Goal: Task Accomplishment & Management: Manage account settings

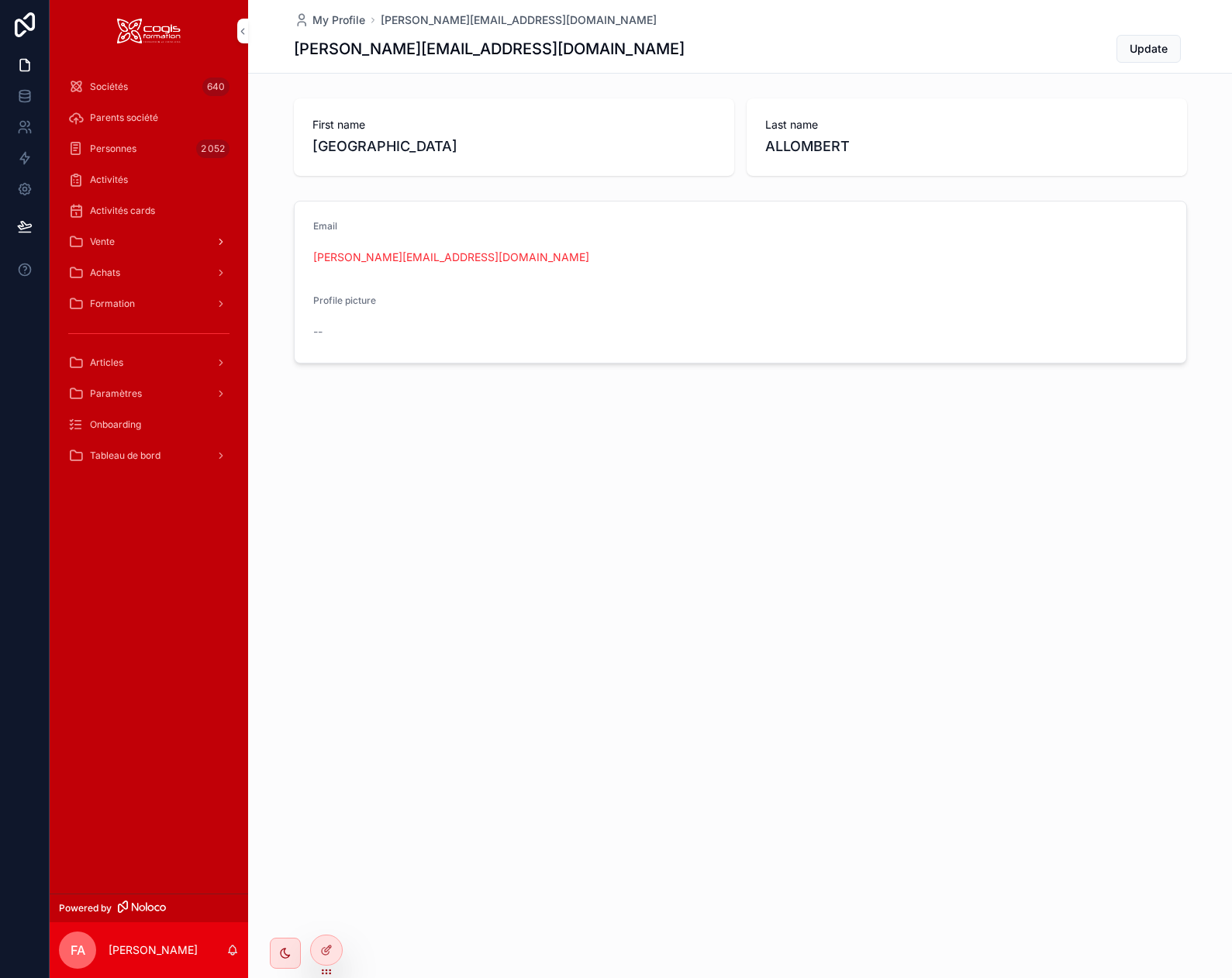
click at [121, 241] on div "Vente" at bounding box center [148, 241] width 161 height 25
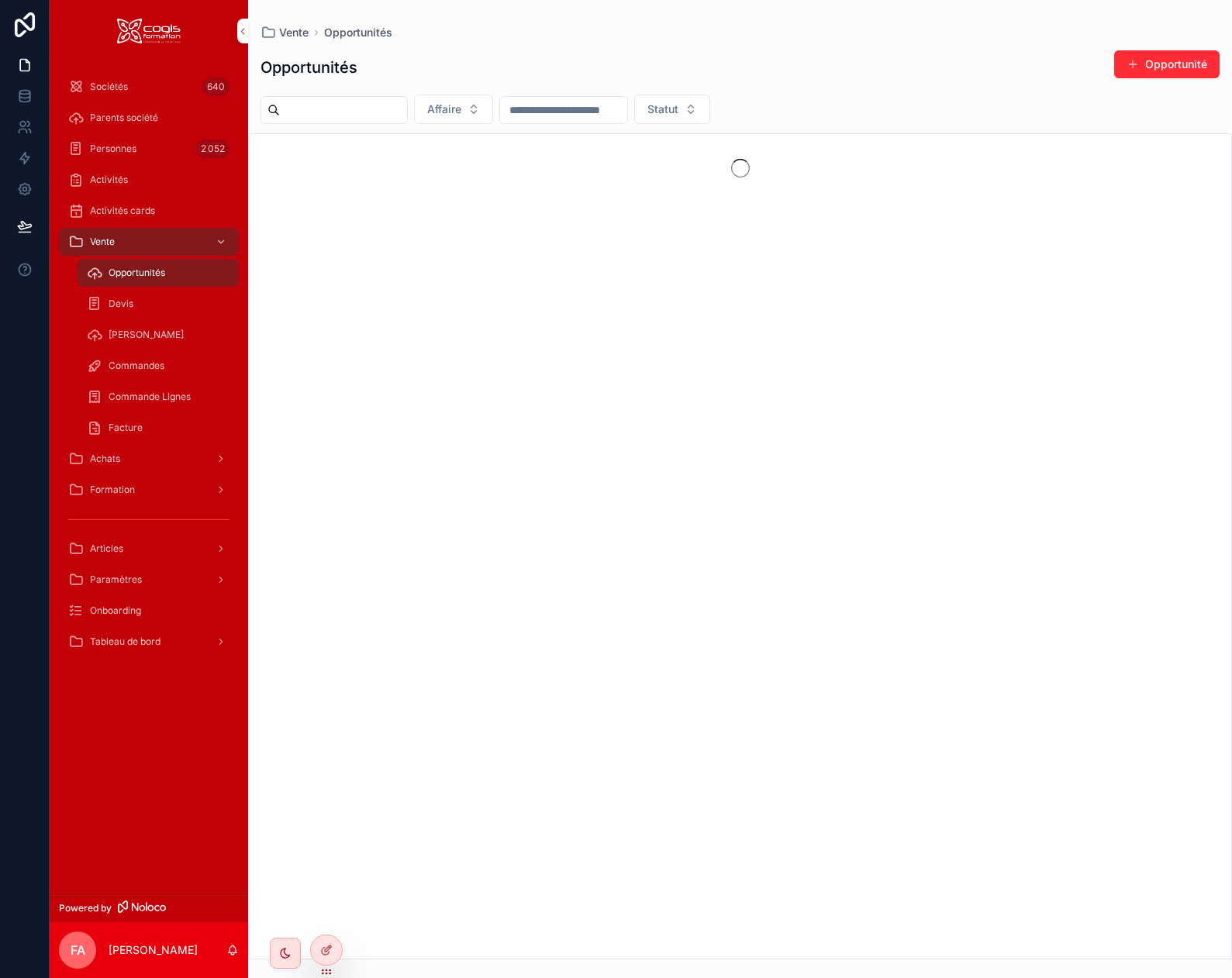
click at [118, 303] on span "Devis" at bounding box center [121, 303] width 25 height 12
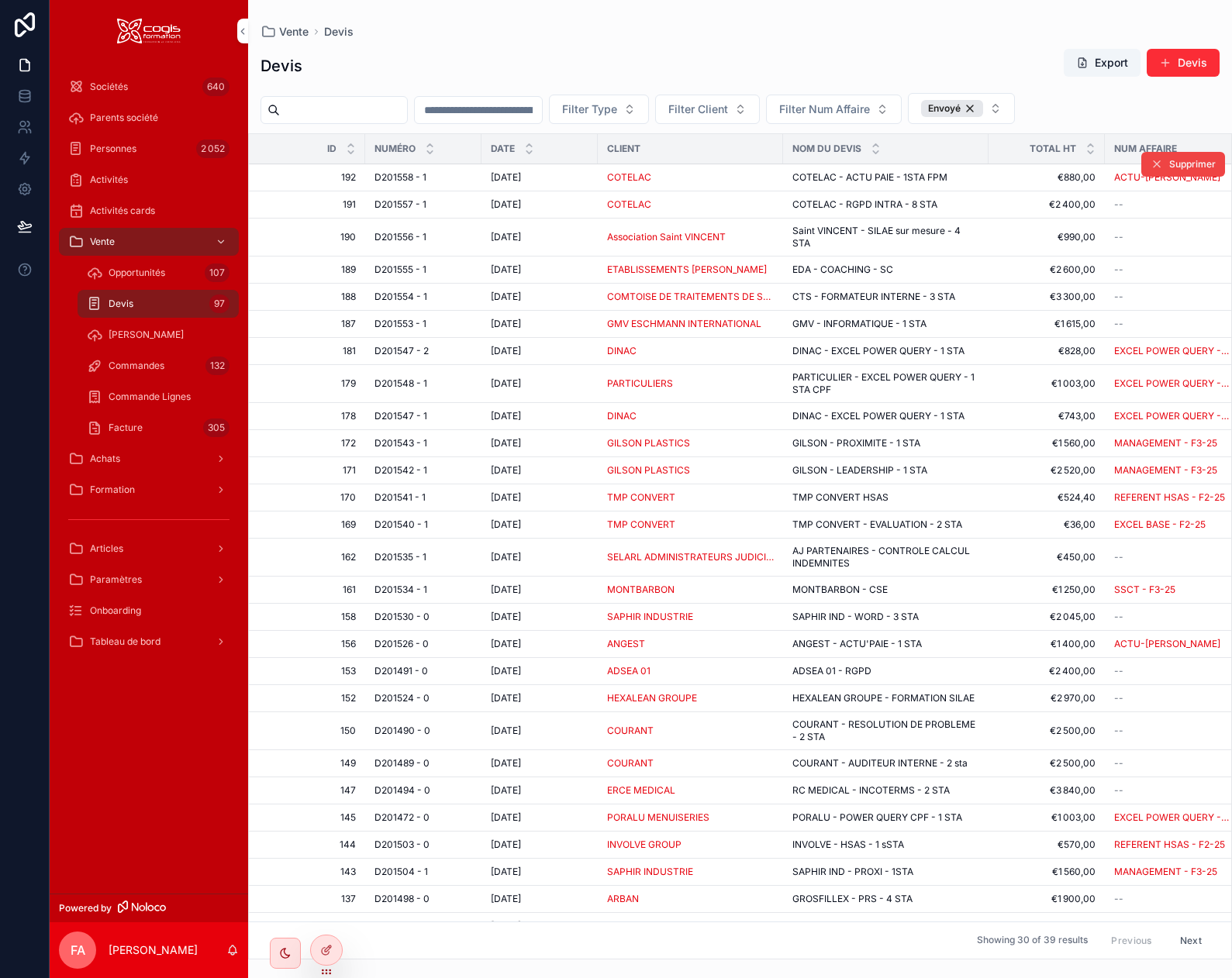
drag, startPoint x: 460, startPoint y: 172, endPoint x: 408, endPoint y: 473, distance: 305.5
click at [460, 173] on div "D201558 - 1 D201558 - 1" at bounding box center [423, 176] width 98 height 12
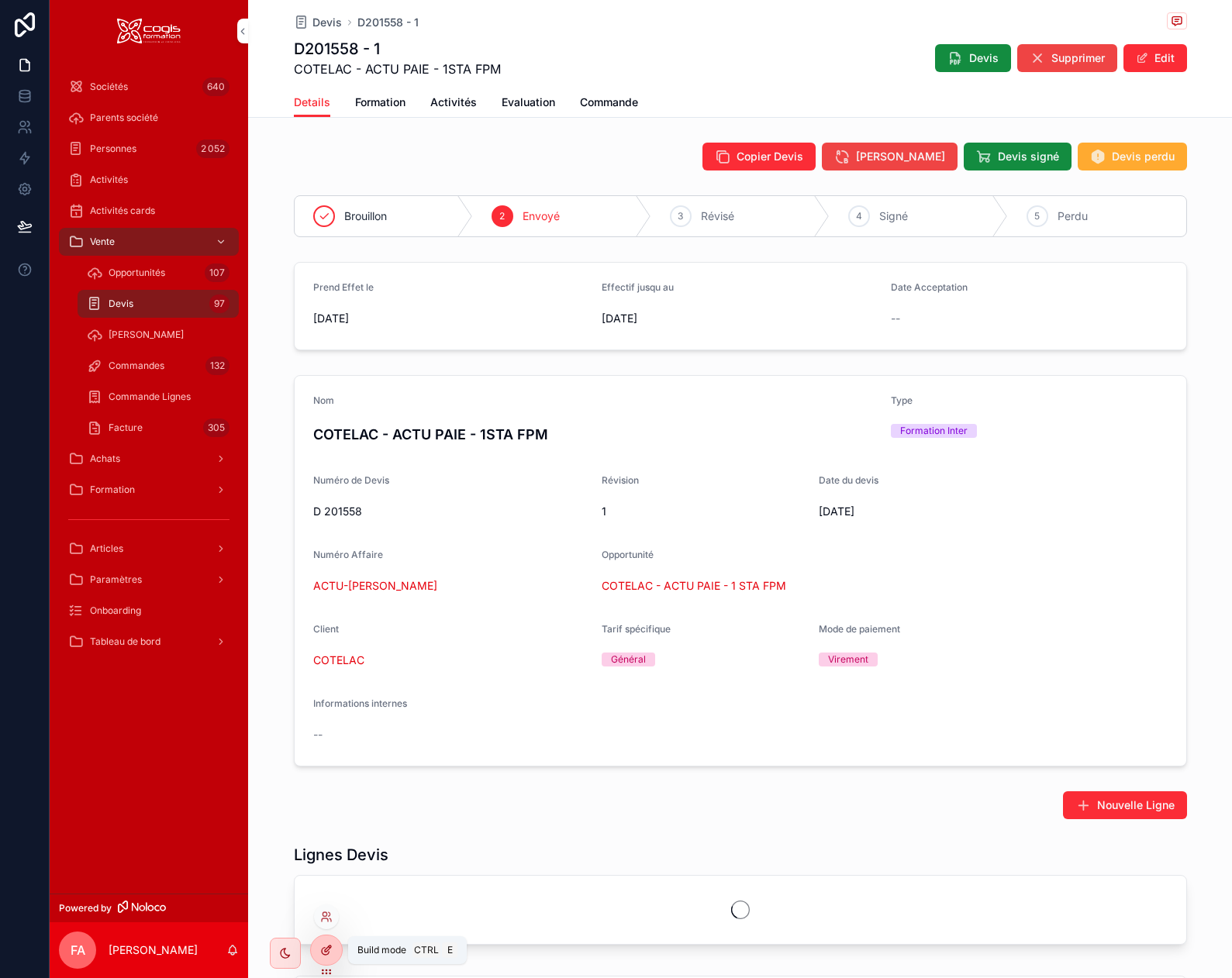
click at [323, 957] on div at bounding box center [326, 950] width 31 height 29
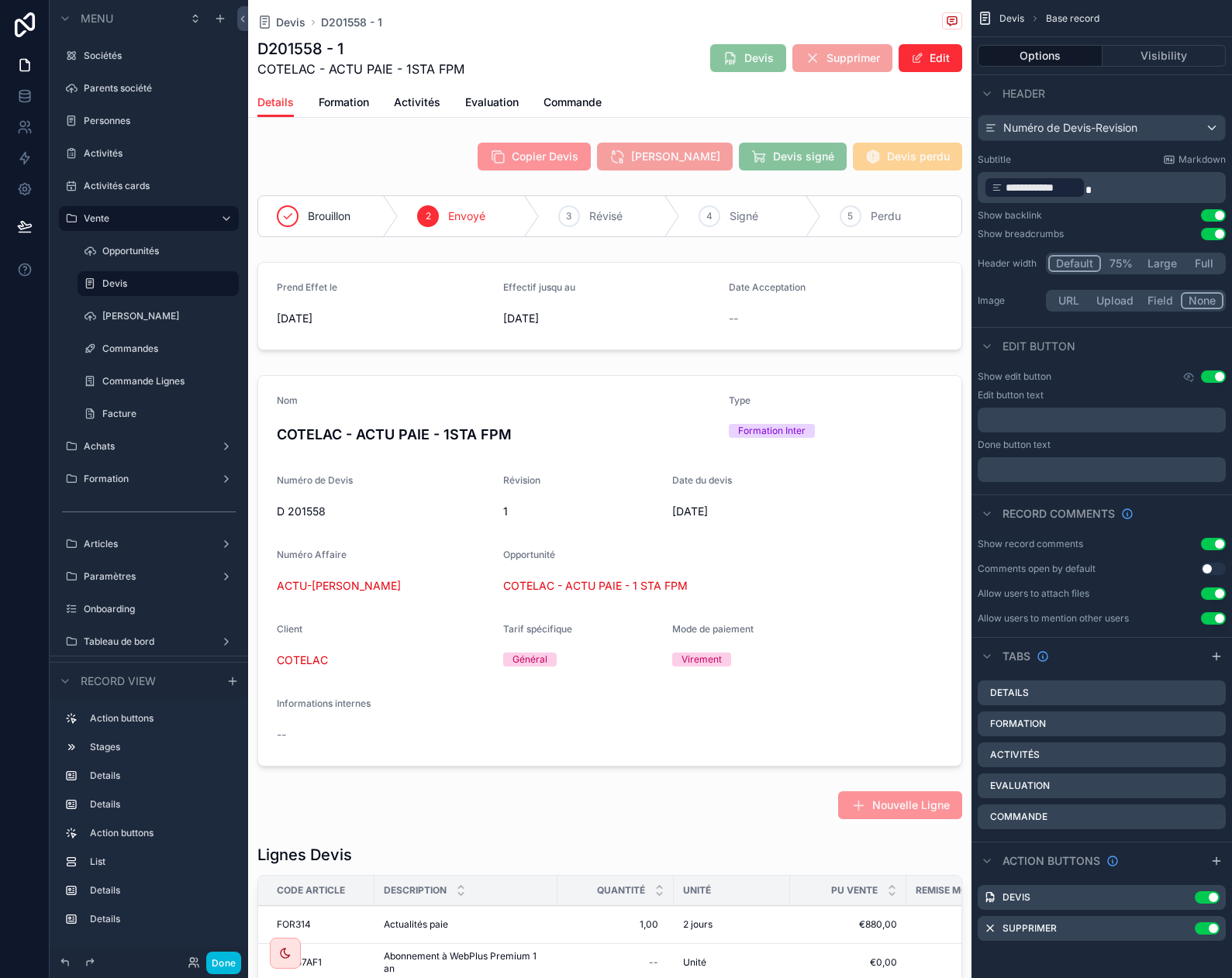
scroll to position [22, 0]
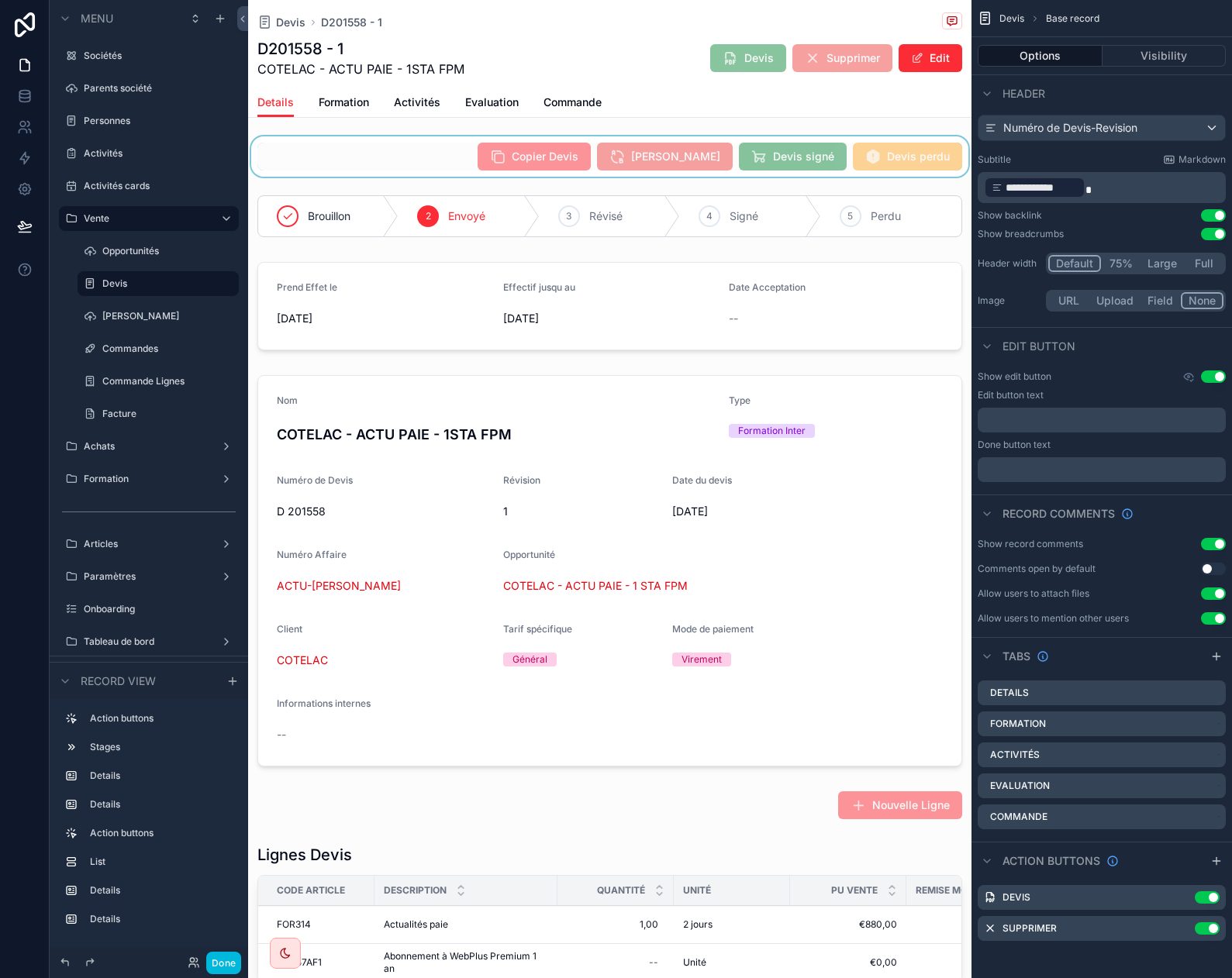
click at [437, 155] on div "scrollable content" at bounding box center [609, 156] width 723 height 40
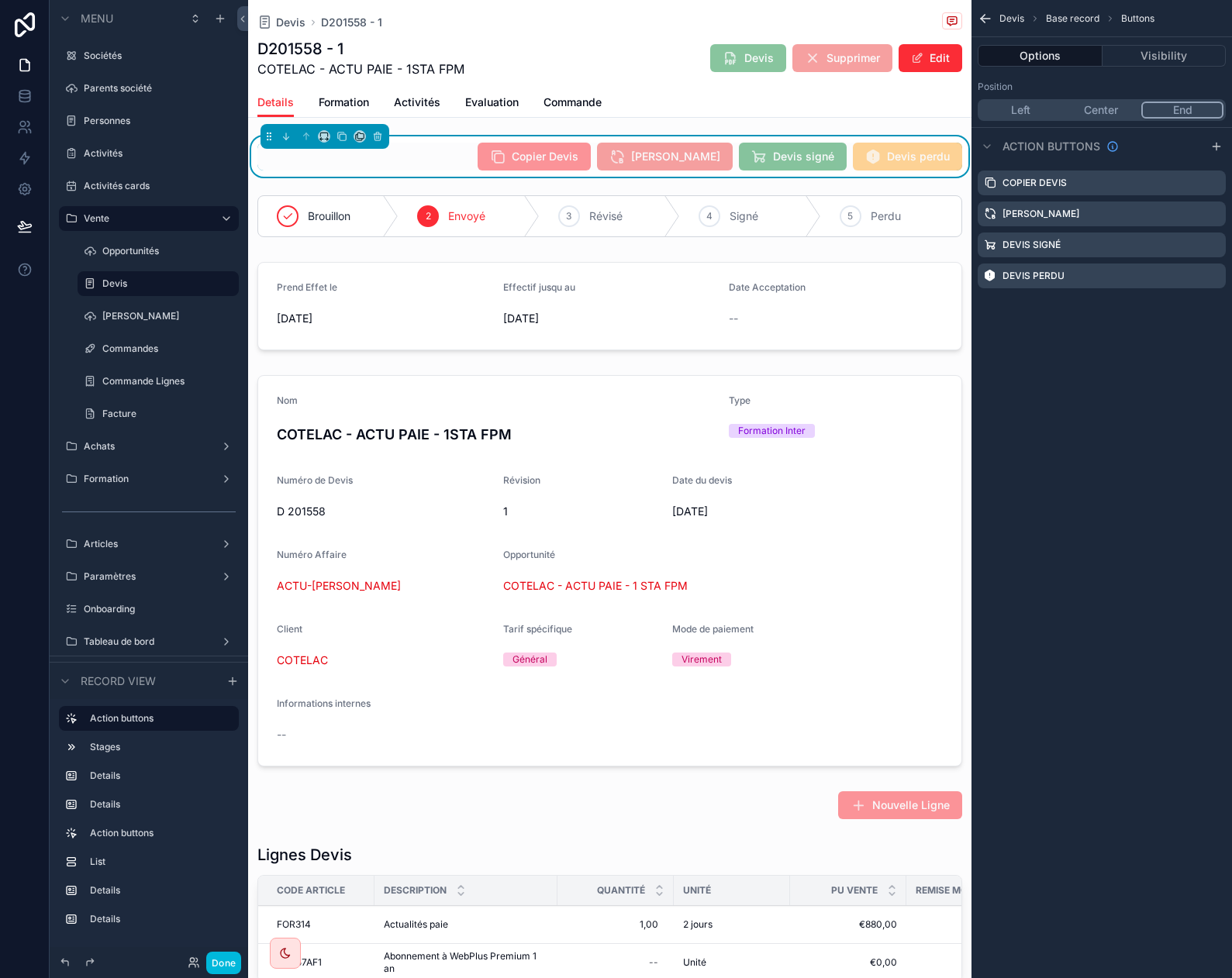
scroll to position [0, 0]
click at [1211, 278] on icon "scrollable content" at bounding box center [1213, 275] width 12 height 12
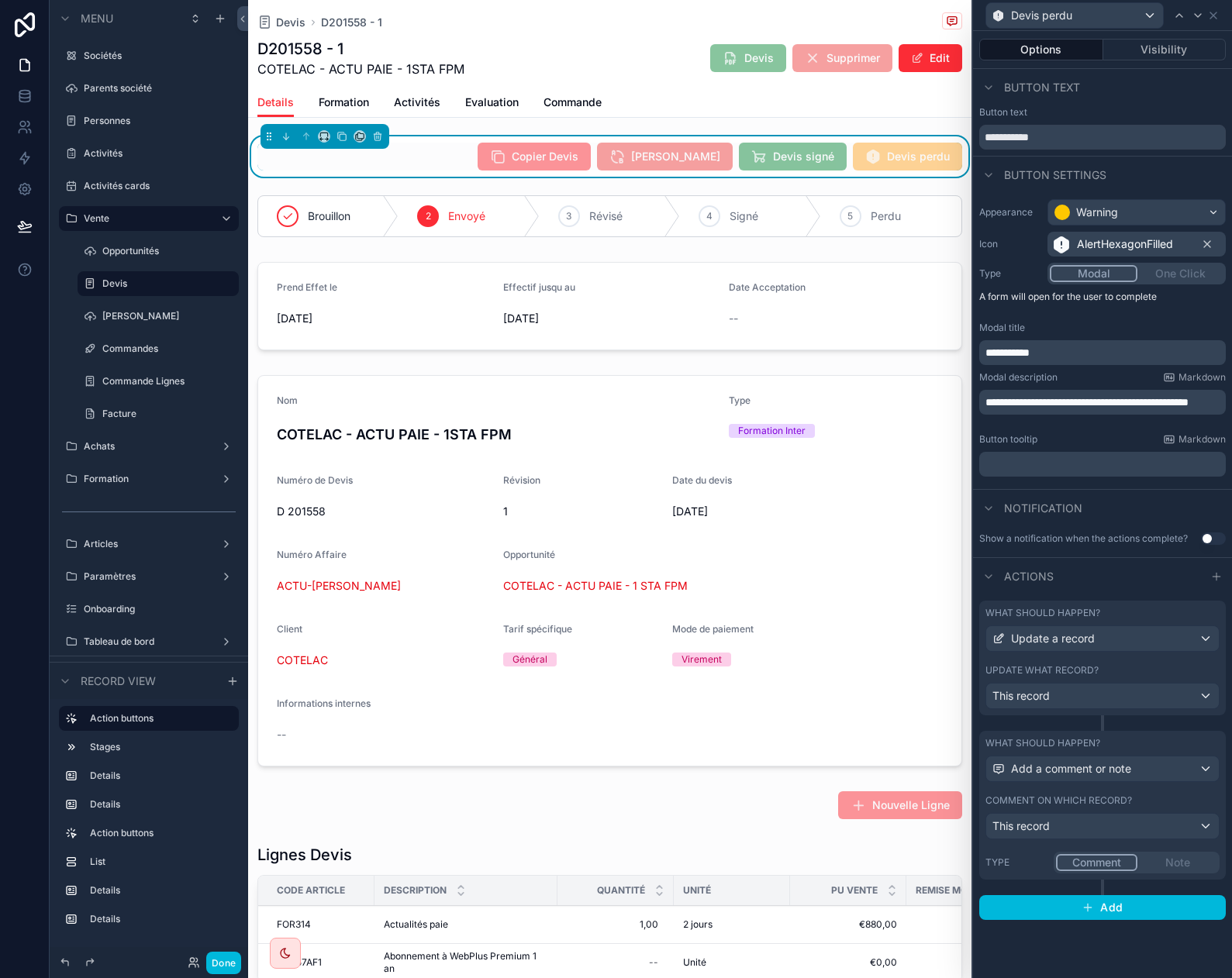
click at [1055, 953] on div "**********" at bounding box center [1102, 504] width 259 height 946
click at [1071, 700] on div "This record" at bounding box center [1102, 695] width 232 height 25
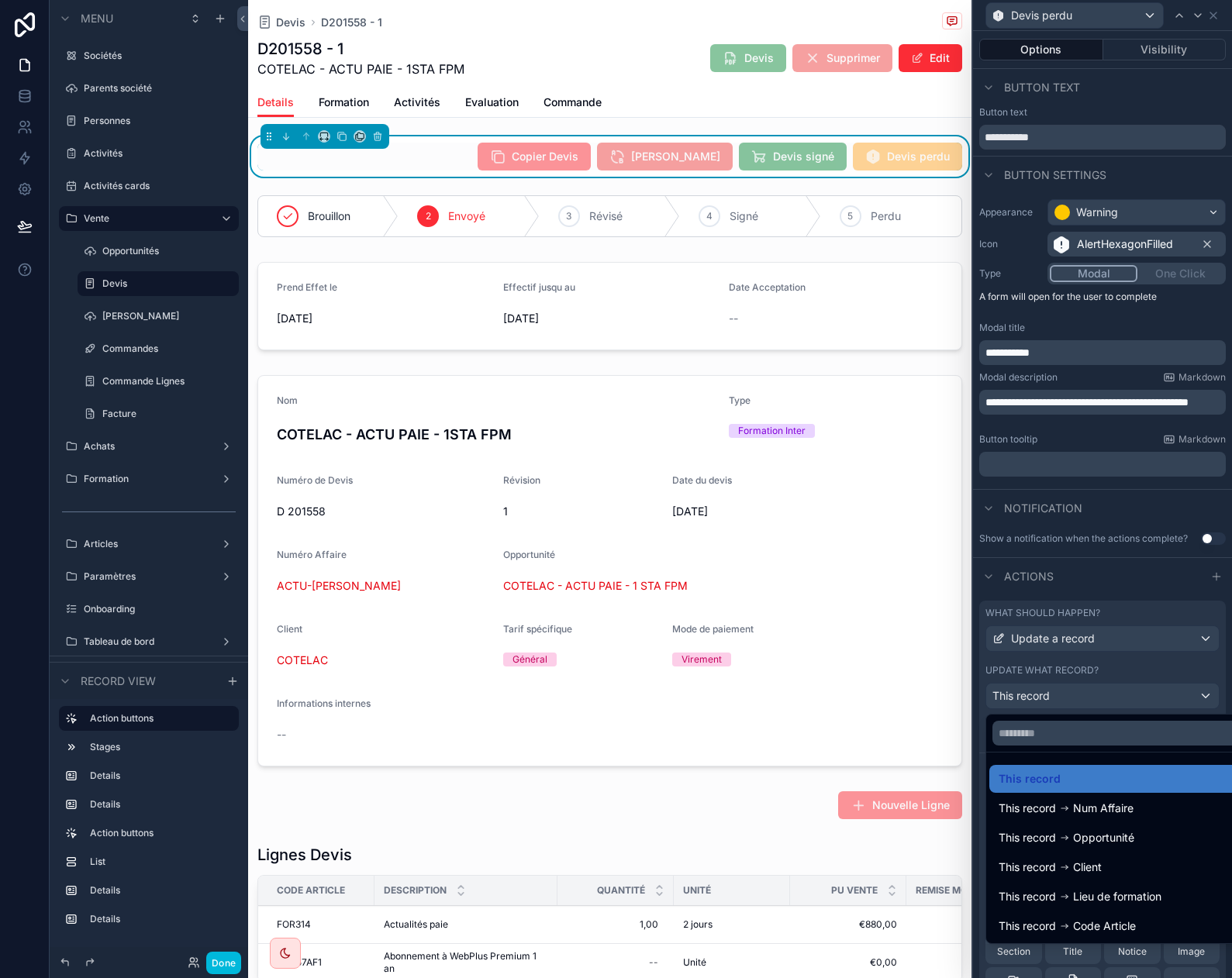
click at [1071, 700] on div at bounding box center [1102, 489] width 259 height 978
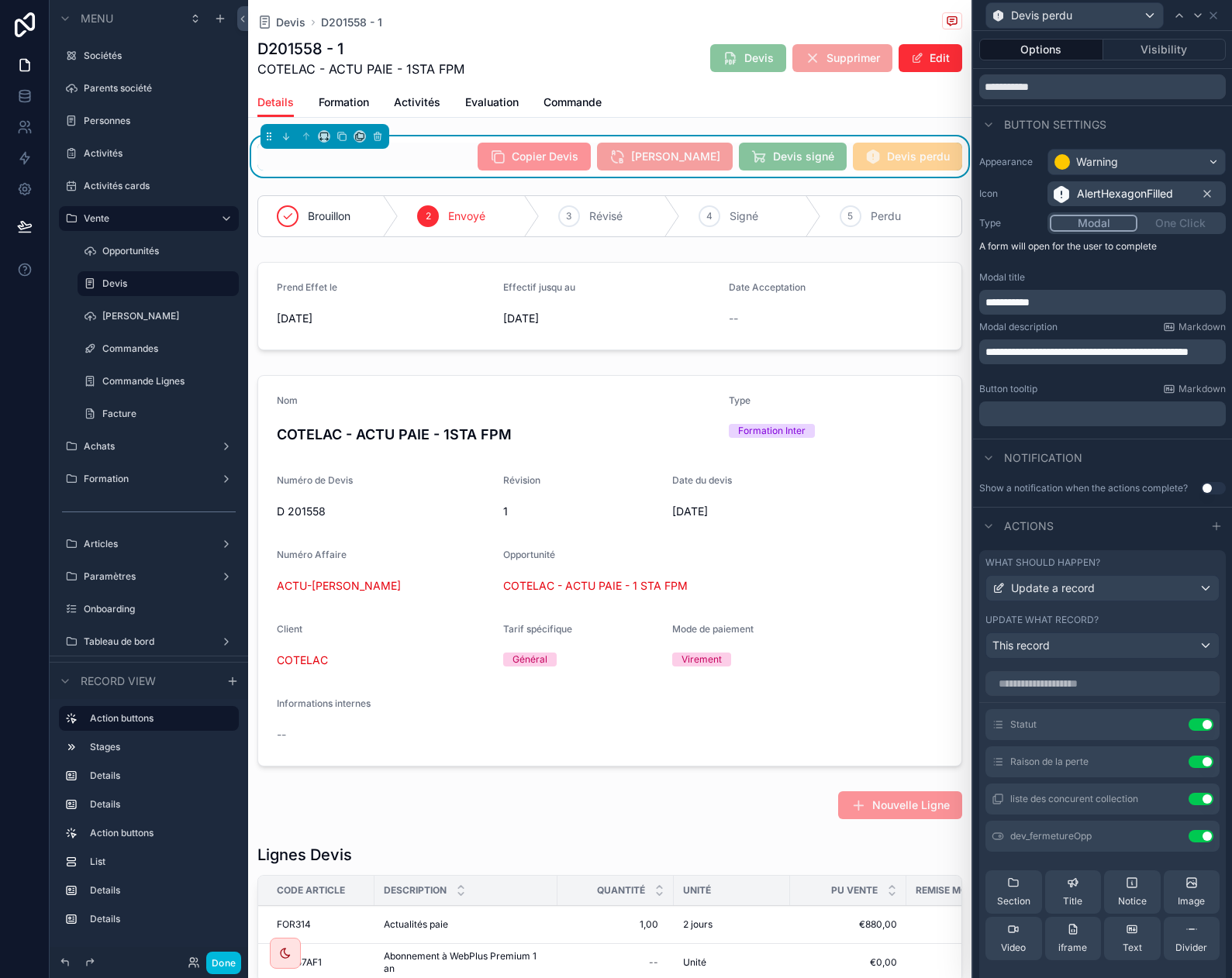
scroll to position [78, 0]
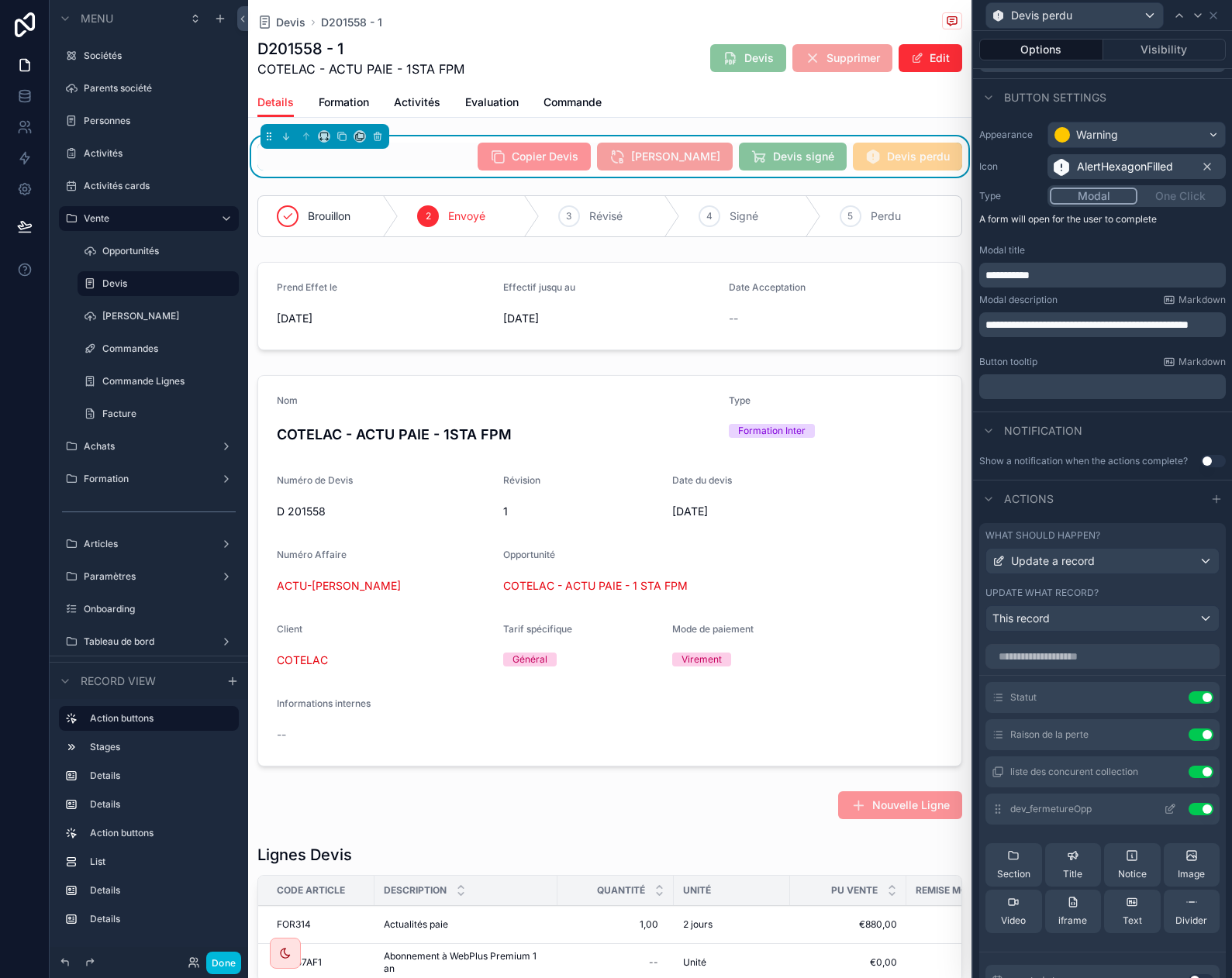
click at [1163, 808] on icon at bounding box center [1169, 808] width 12 height 12
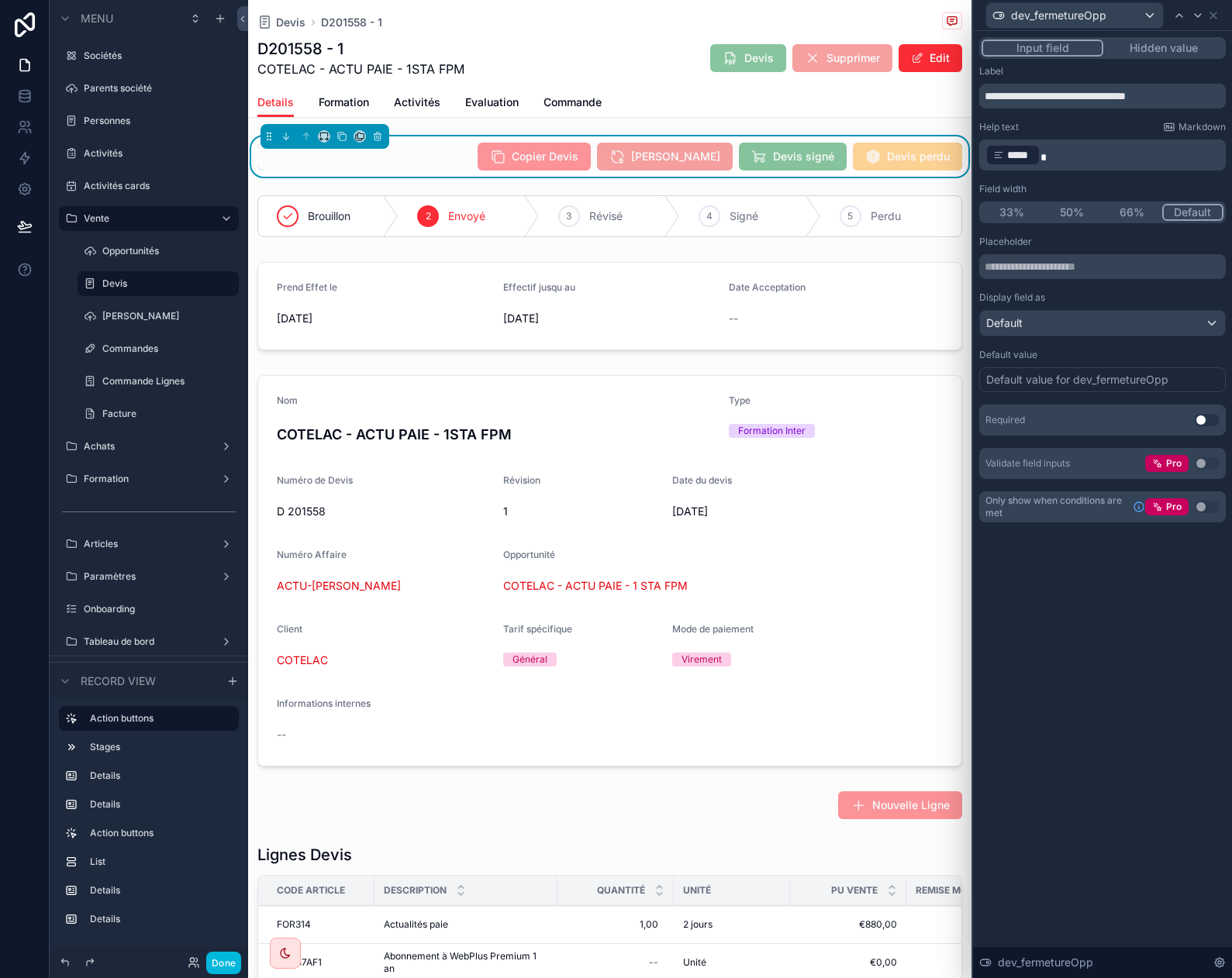
click at [1051, 157] on p "﻿ ***** ﻿" at bounding box center [1103, 155] width 237 height 25
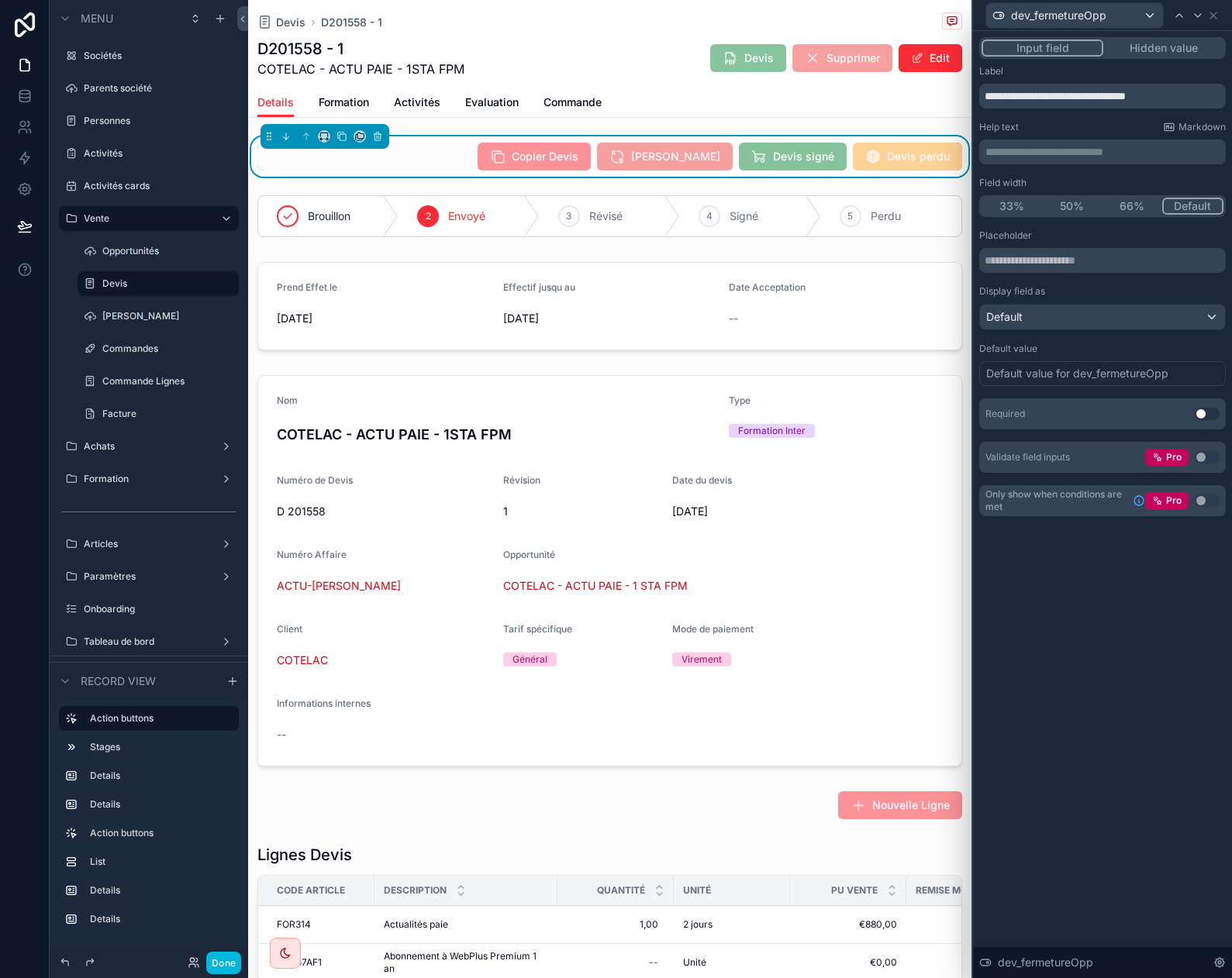
click at [1143, 623] on div "**********" at bounding box center [1102, 504] width 259 height 946
click at [1215, 18] on icon at bounding box center [1213, 15] width 12 height 12
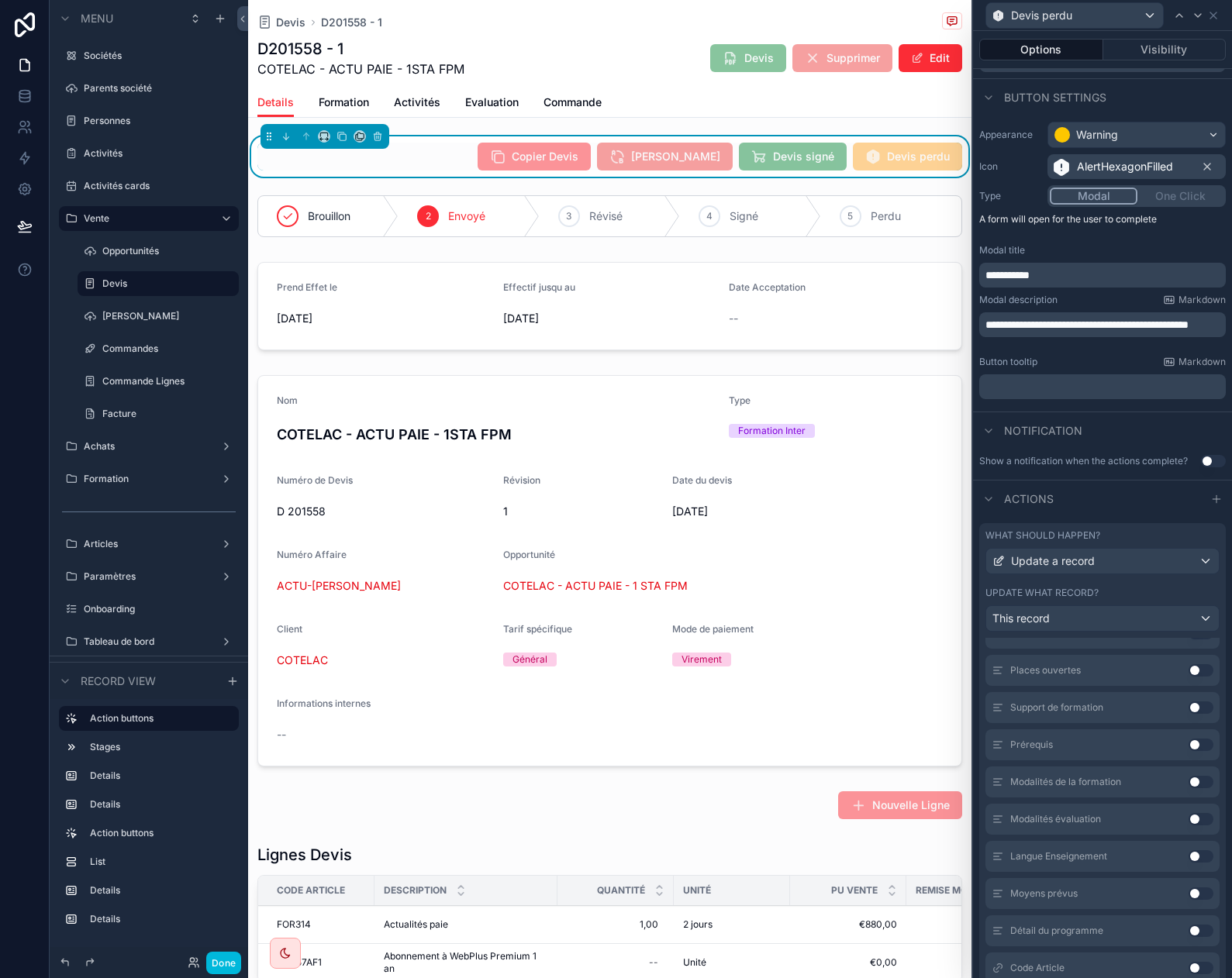
scroll to position [1240, 0]
click at [1213, 12] on icon at bounding box center [1213, 15] width 12 height 12
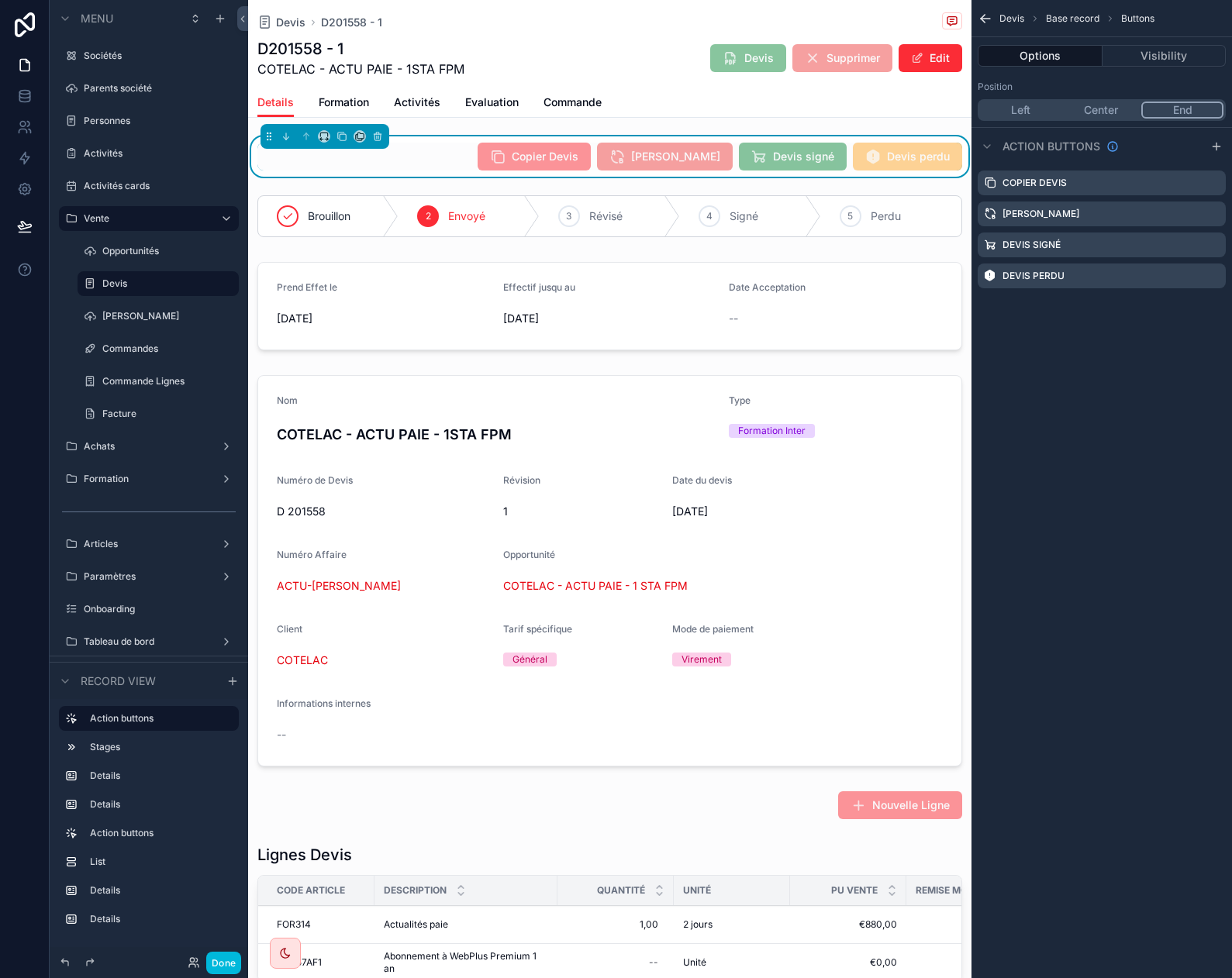
click at [1176, 508] on div "Devis Base record Buttons Options Visibility Position Left Center End Action bu…" at bounding box center [1102, 489] width 261 height 978
click at [226, 965] on button "Done" at bounding box center [224, 963] width 35 height 23
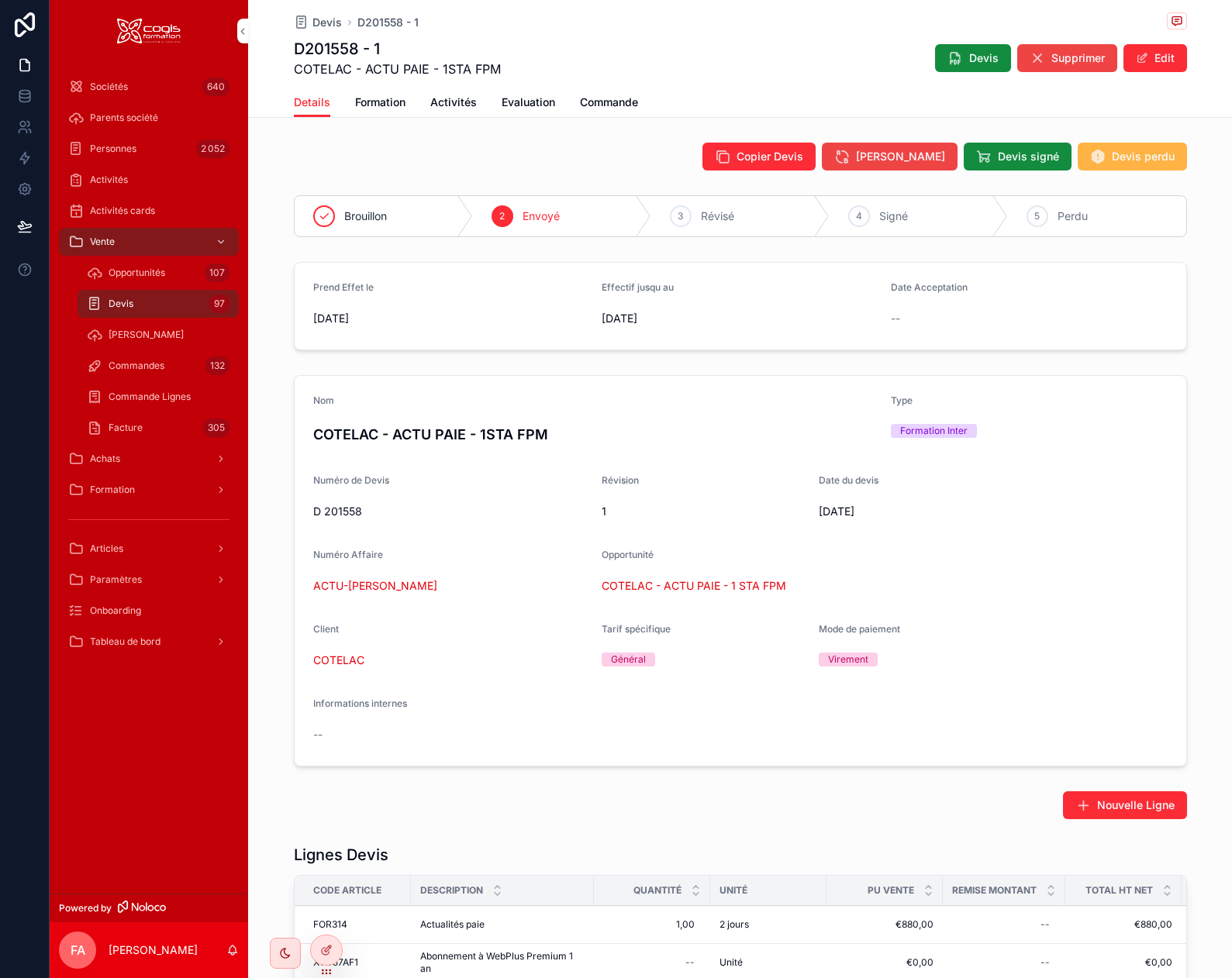
click at [1119, 154] on span "Devis perdu" at bounding box center [1143, 156] width 63 height 15
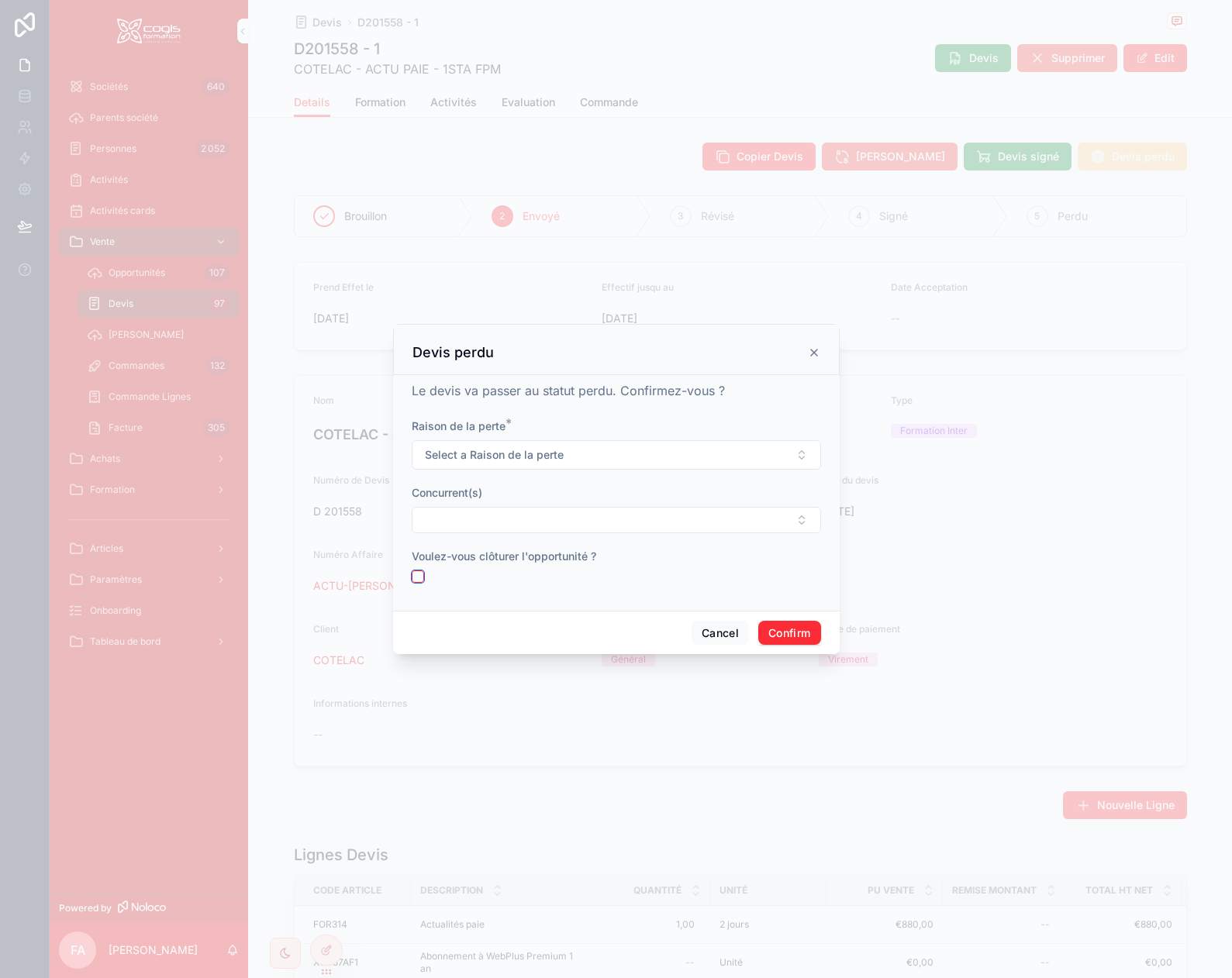
click at [420, 577] on button "button" at bounding box center [417, 576] width 12 height 12
click at [727, 634] on button "Cancel" at bounding box center [720, 633] width 58 height 25
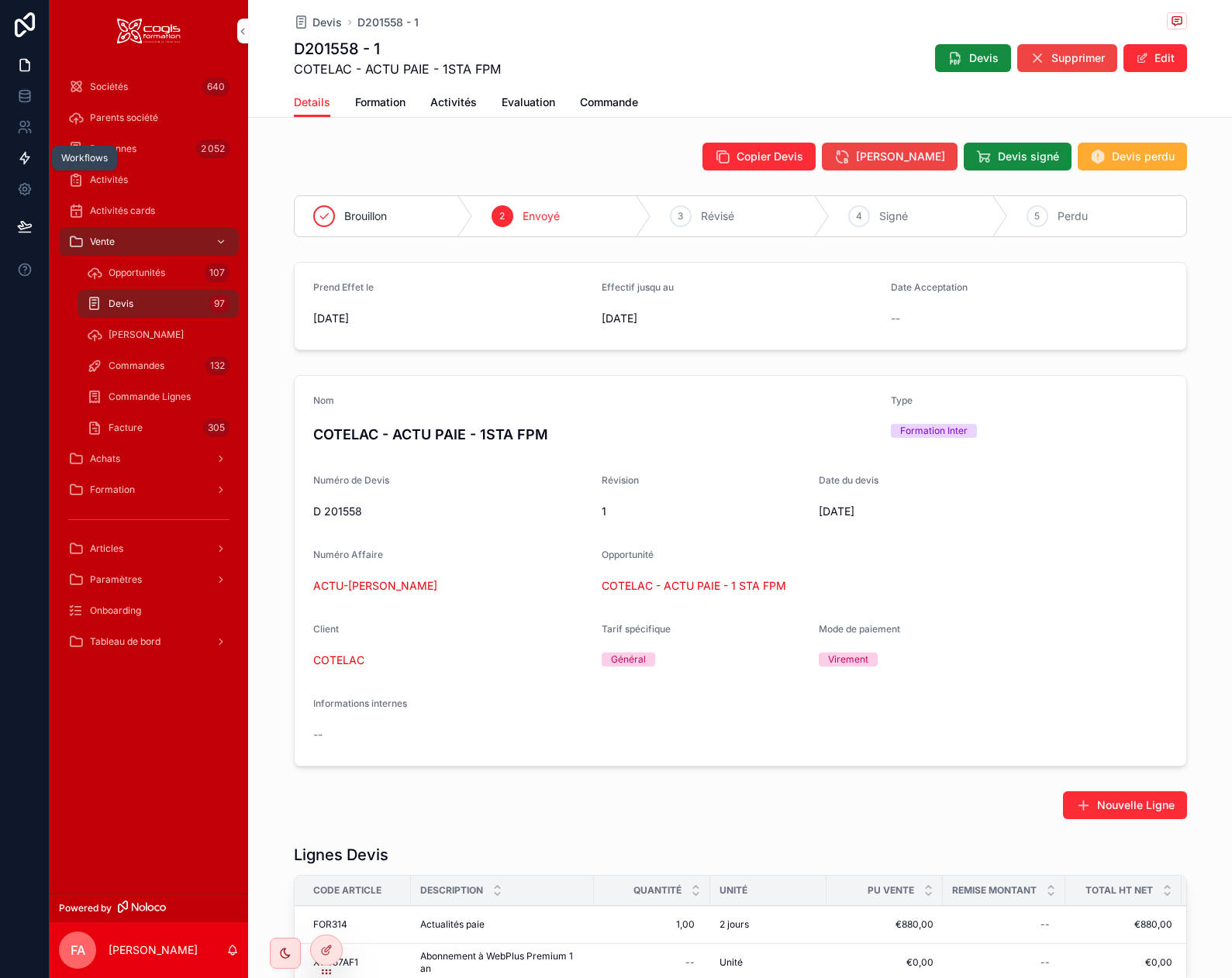
click at [24, 162] on icon at bounding box center [24, 159] width 9 height 11
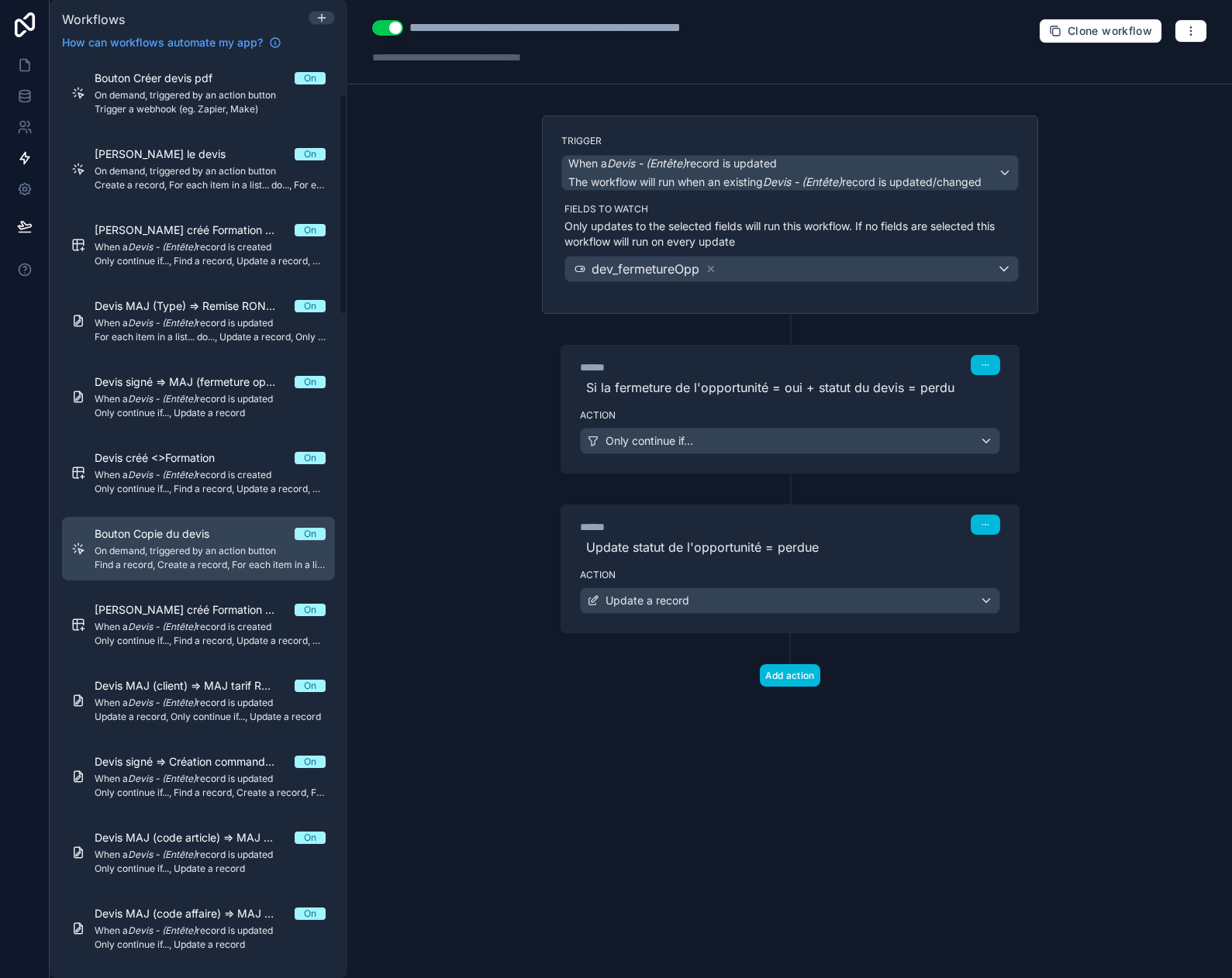
scroll to position [78, 0]
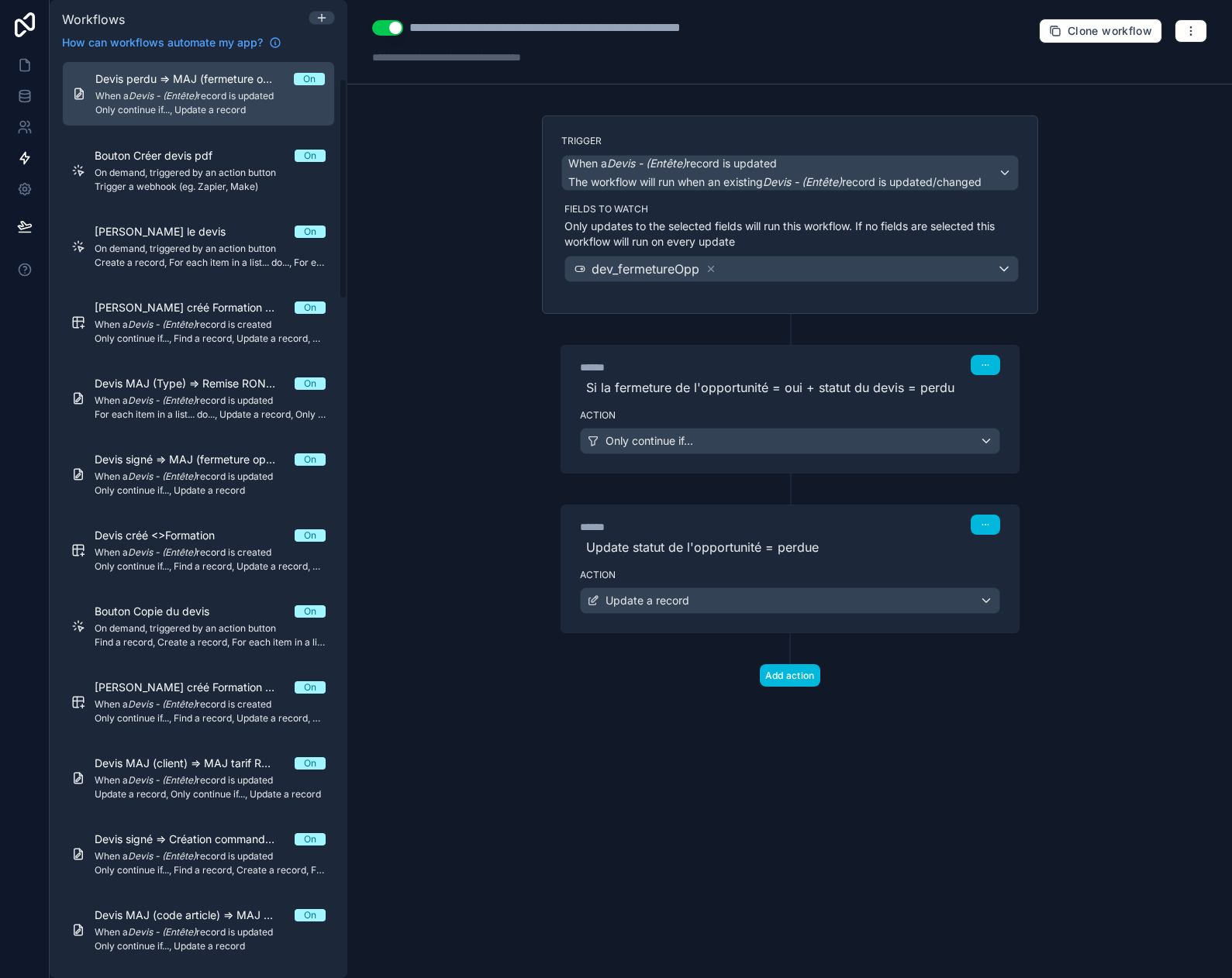
click at [411, 410] on div "**********" at bounding box center [790, 489] width 885 height 978
click at [23, 63] on icon at bounding box center [24, 65] width 15 height 15
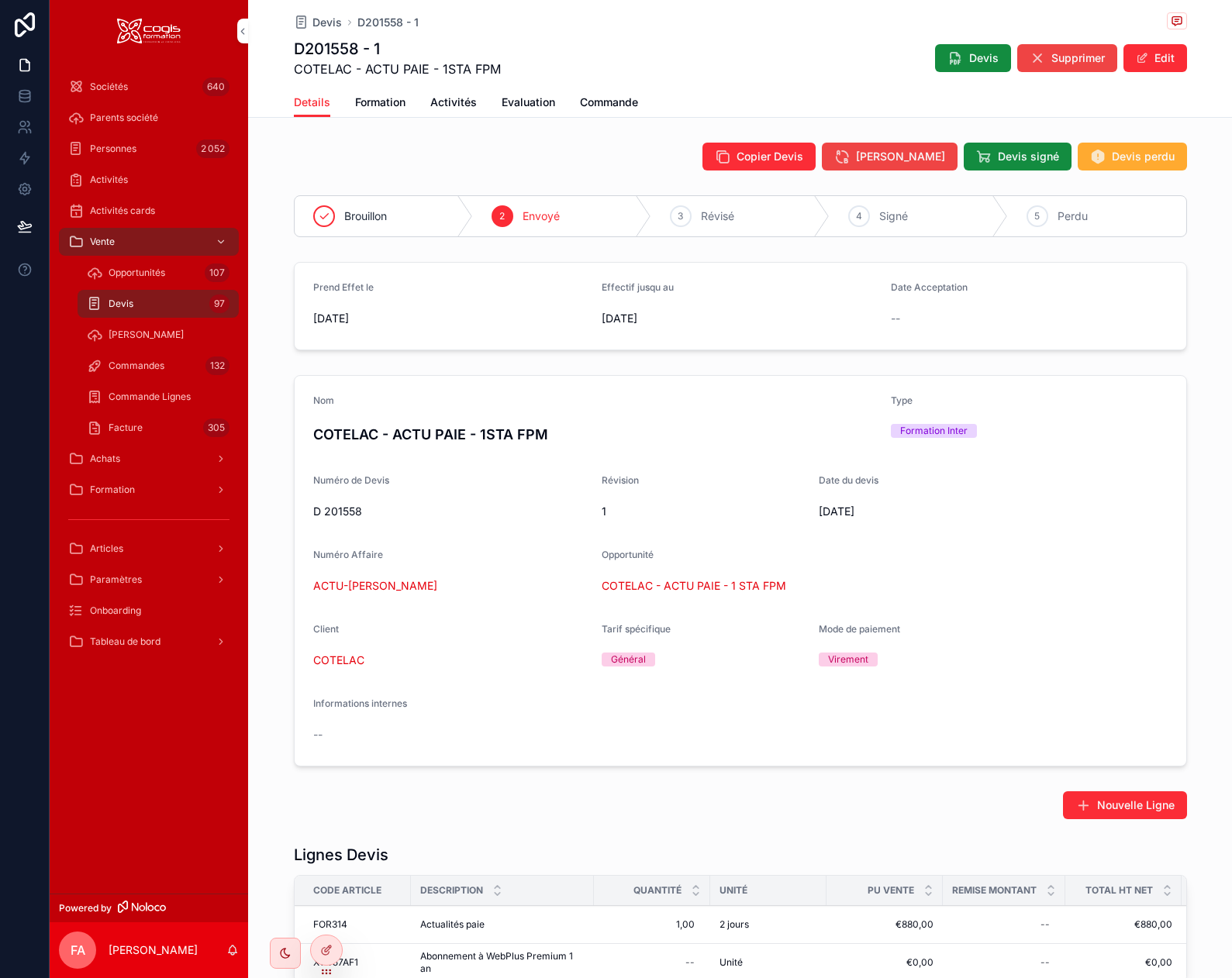
click at [130, 302] on span "Devis" at bounding box center [121, 303] width 25 height 12
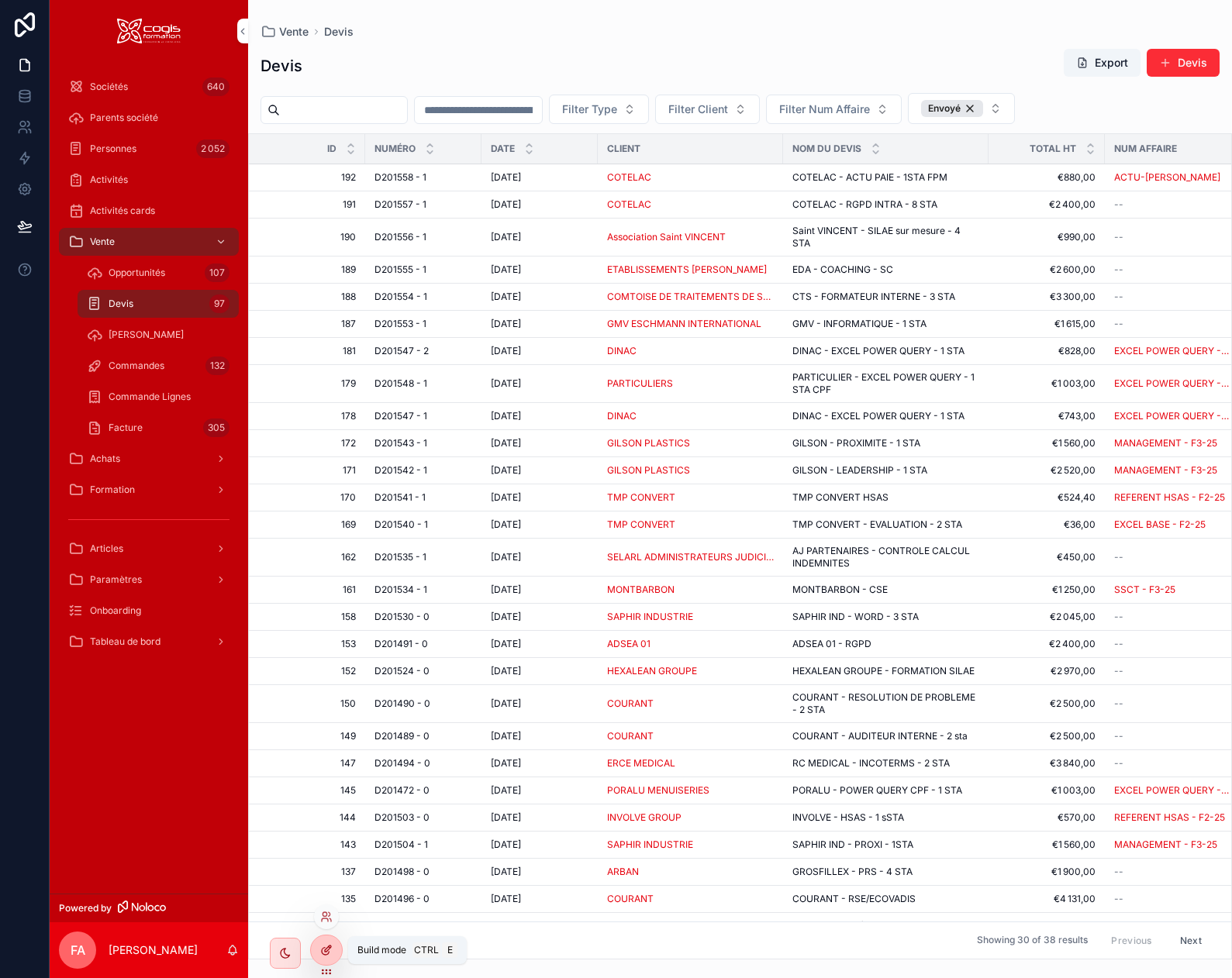
click at [330, 946] on icon at bounding box center [326, 950] width 12 height 12
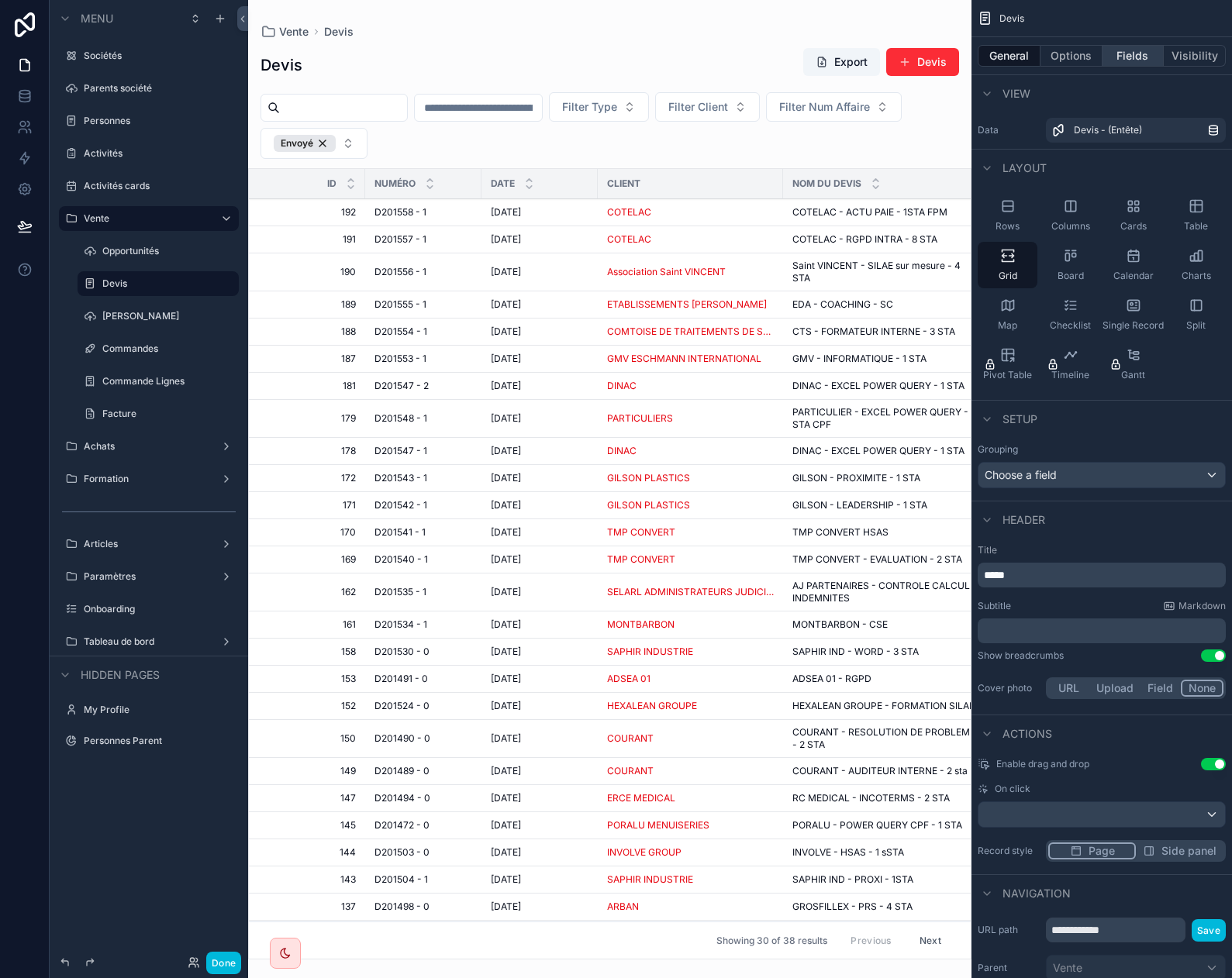
click at [1129, 55] on button "Fields" at bounding box center [1133, 56] width 62 height 22
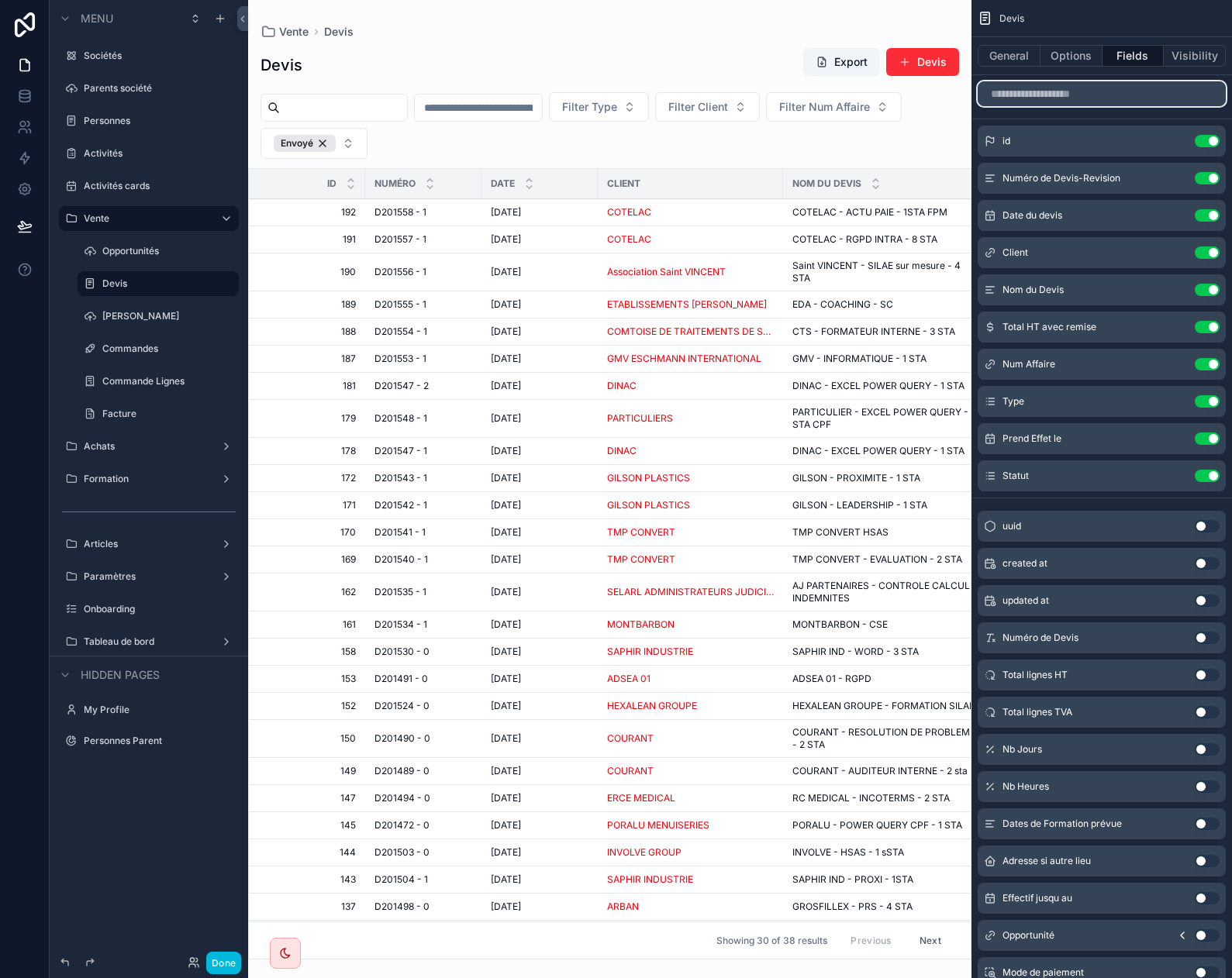
click at [1044, 96] on input "scrollable content" at bounding box center [1102, 93] width 248 height 25
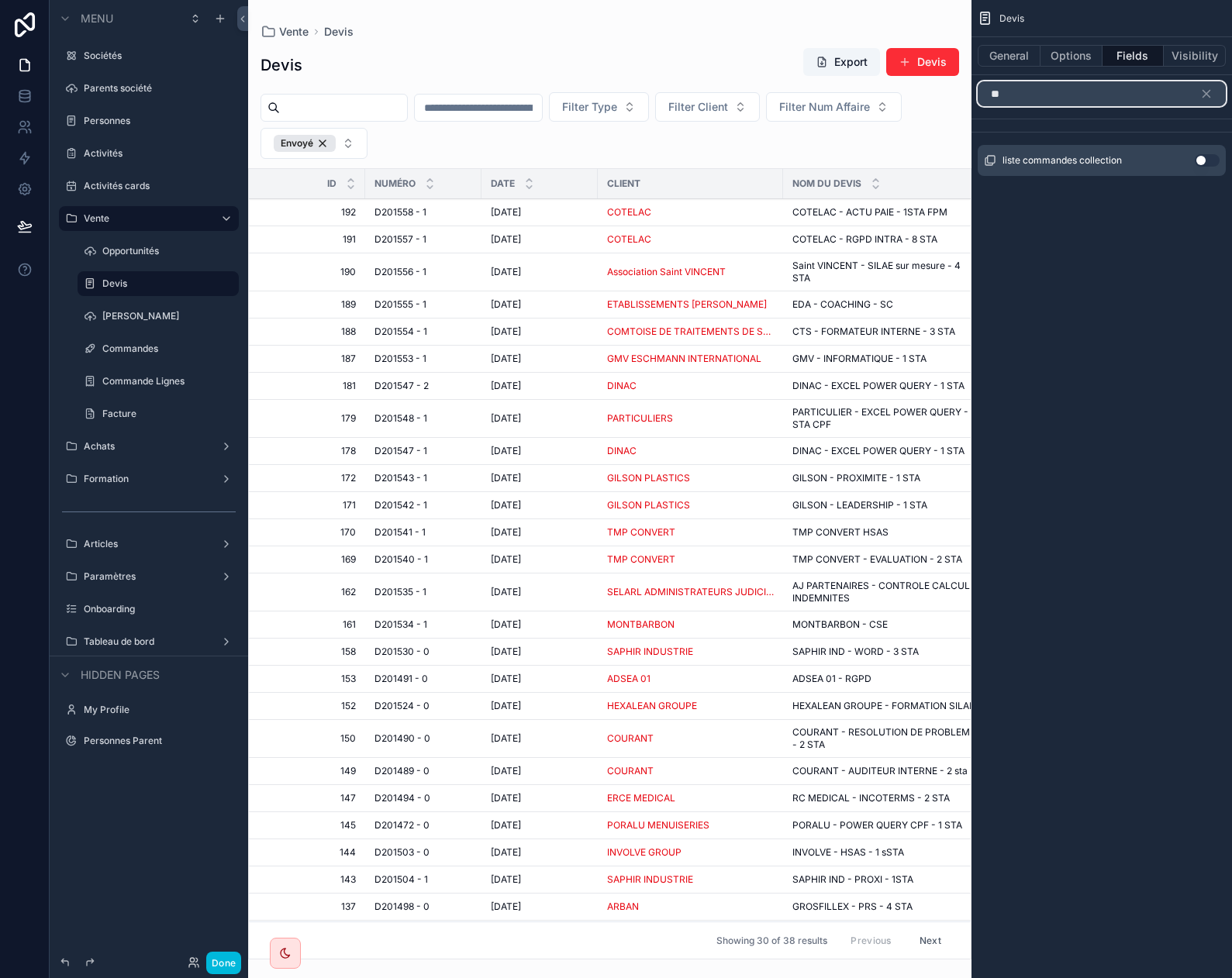
type input "*"
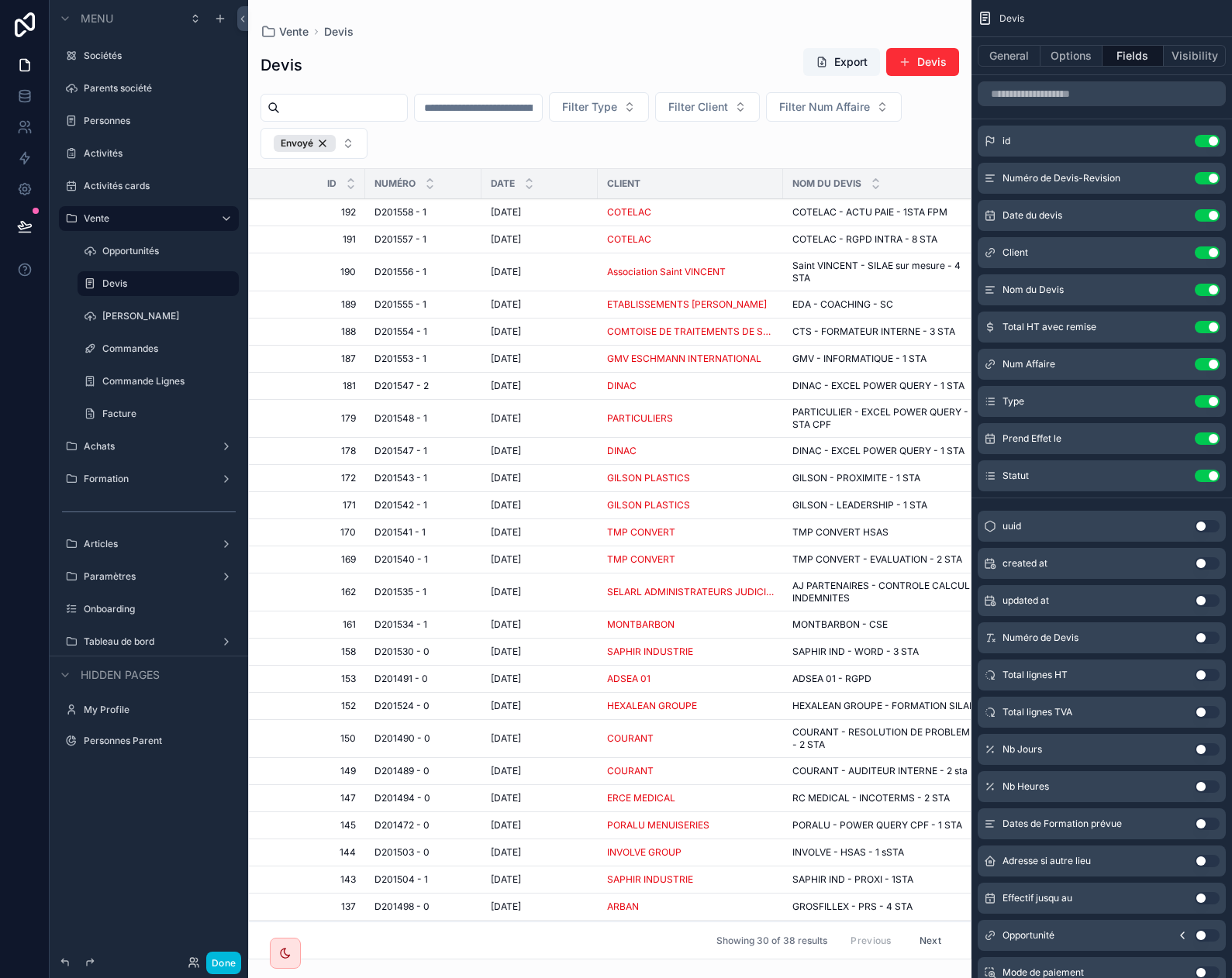
click at [626, 20] on div "scrollable content" at bounding box center [609, 489] width 723 height 978
click at [1033, 101] on input "scrollable content" at bounding box center [1102, 93] width 248 height 25
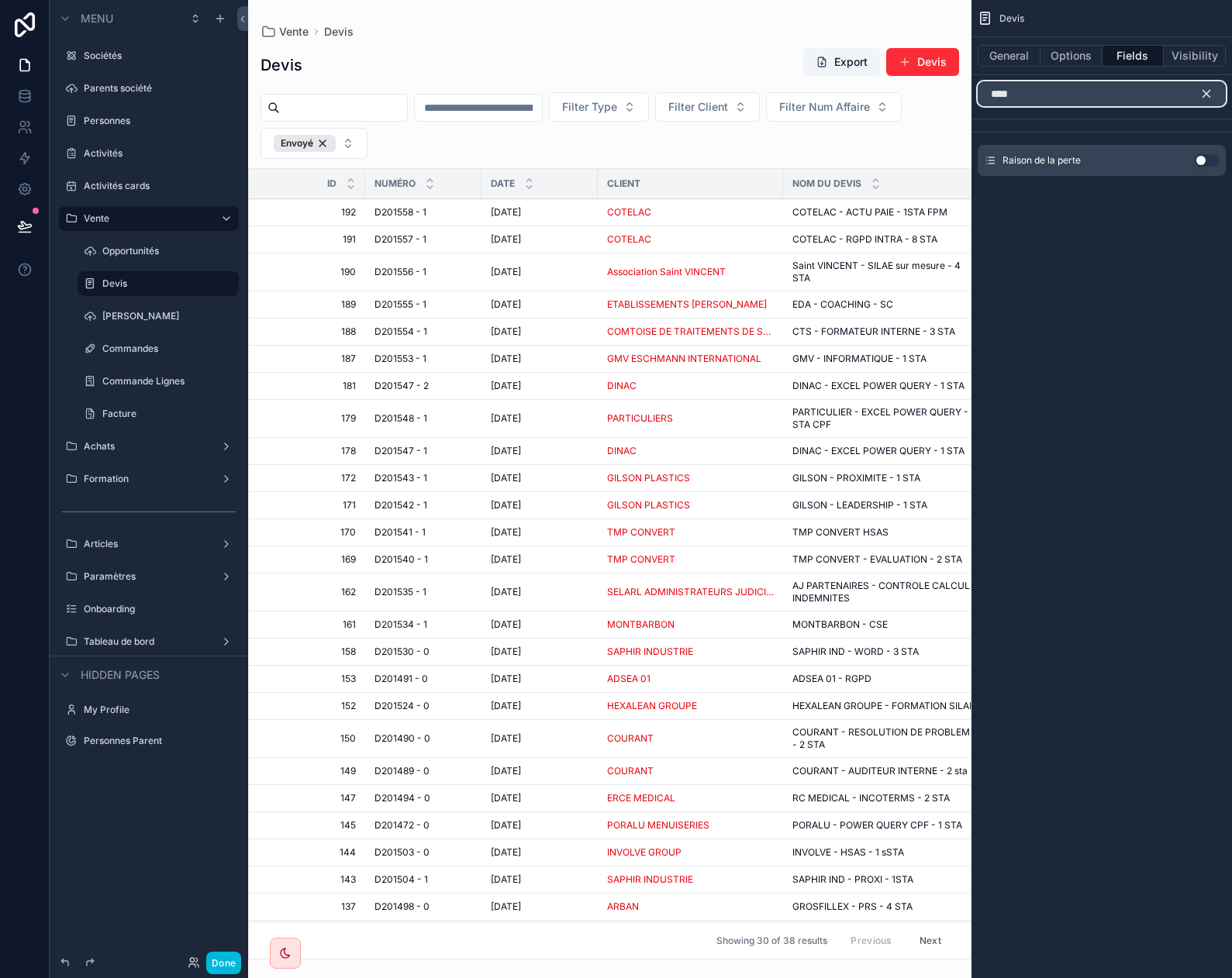
type input "****"
click at [1205, 95] on icon "scrollable content" at bounding box center [1206, 94] width 7 height 7
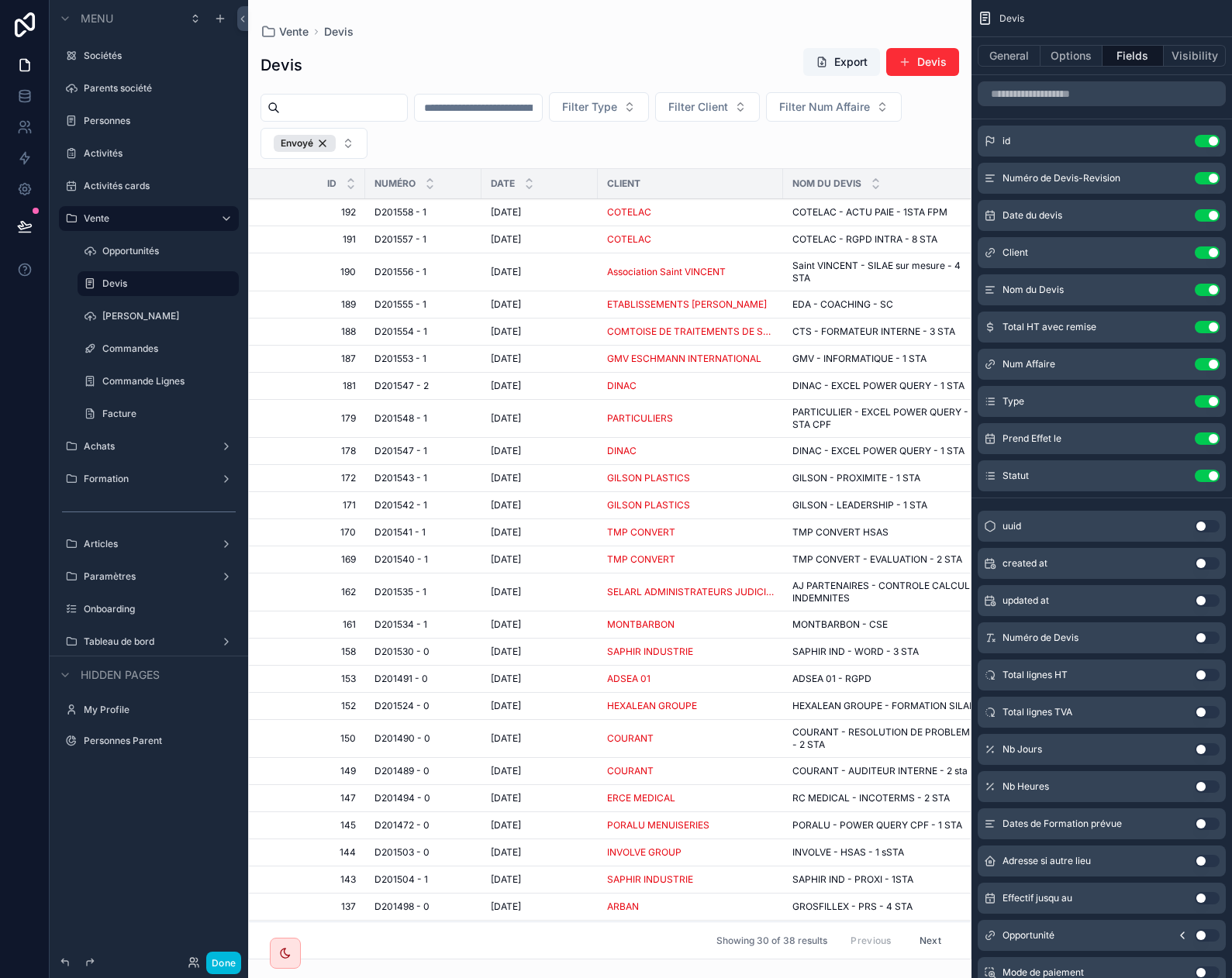
click at [911, 133] on div "Filter Type Filter Client Filter Num Affaire Envoyé" at bounding box center [609, 125] width 723 height 66
click at [215, 967] on button "Done" at bounding box center [224, 963] width 35 height 23
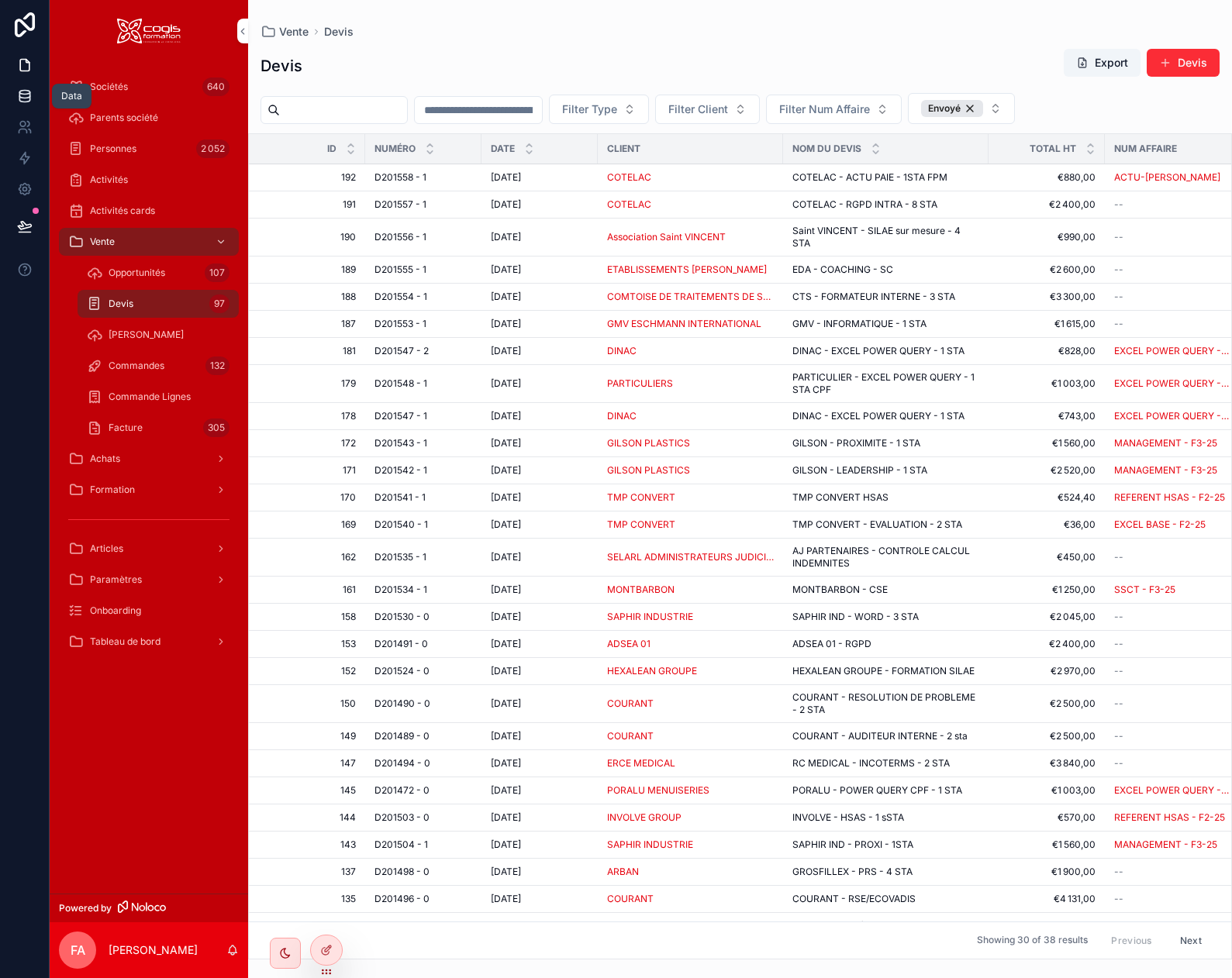
click at [27, 102] on icon at bounding box center [24, 100] width 10 height 6
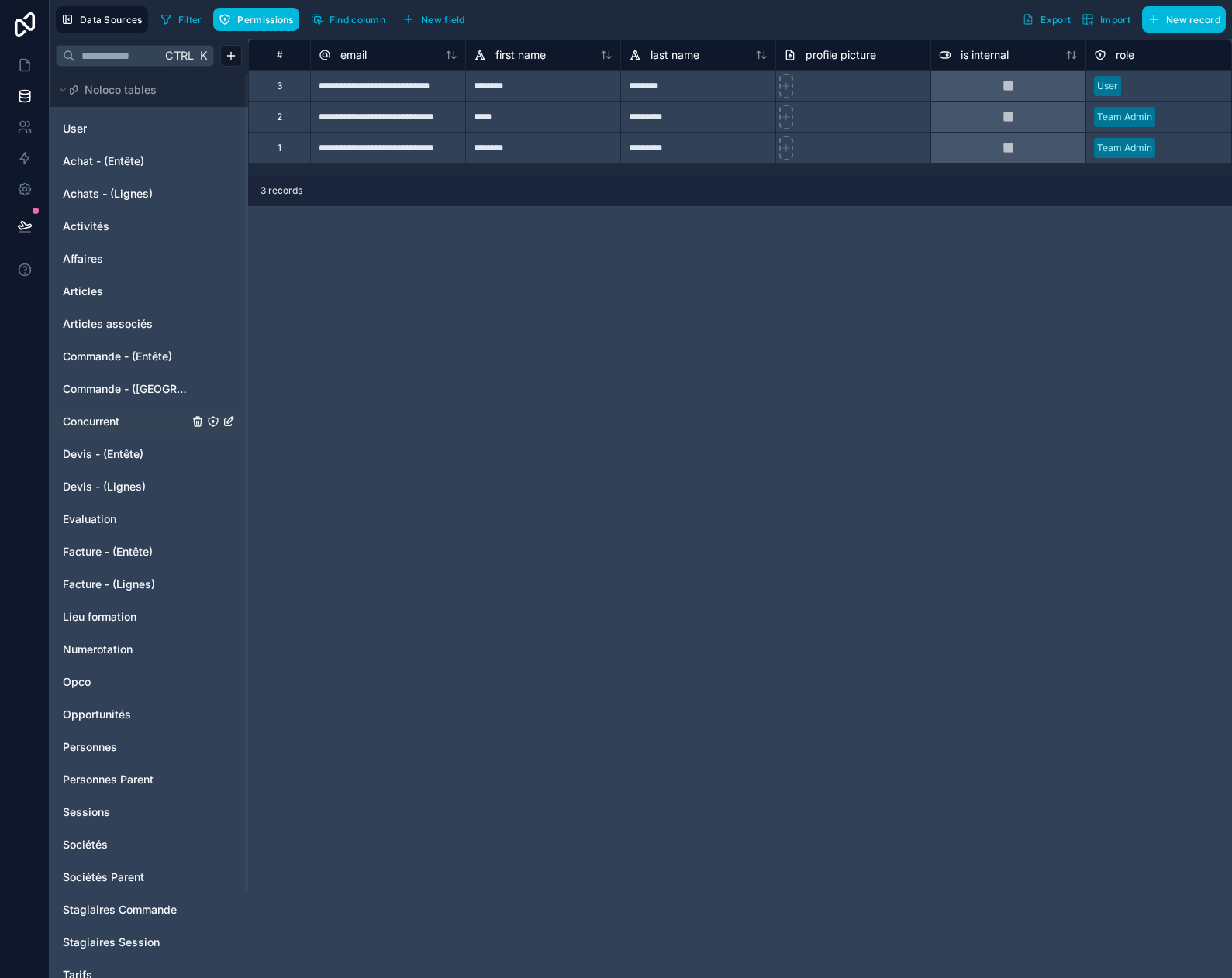
drag, startPoint x: 99, startPoint y: 453, endPoint x: 108, endPoint y: 410, distance: 43.9
click at [99, 453] on span "Devis - (Entête)" at bounding box center [104, 453] width 81 height 15
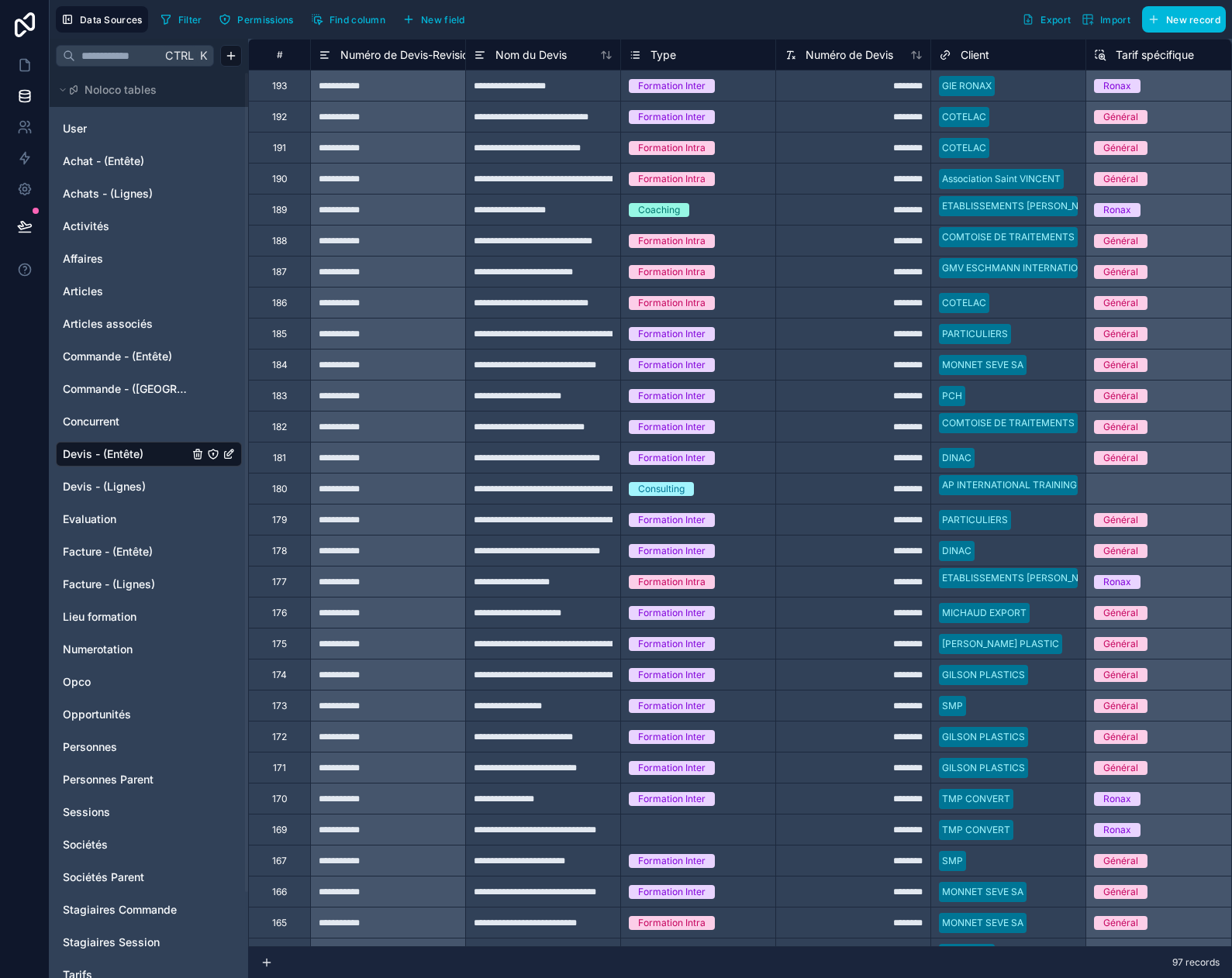
click at [169, 19] on icon "button" at bounding box center [165, 19] width 12 height 12
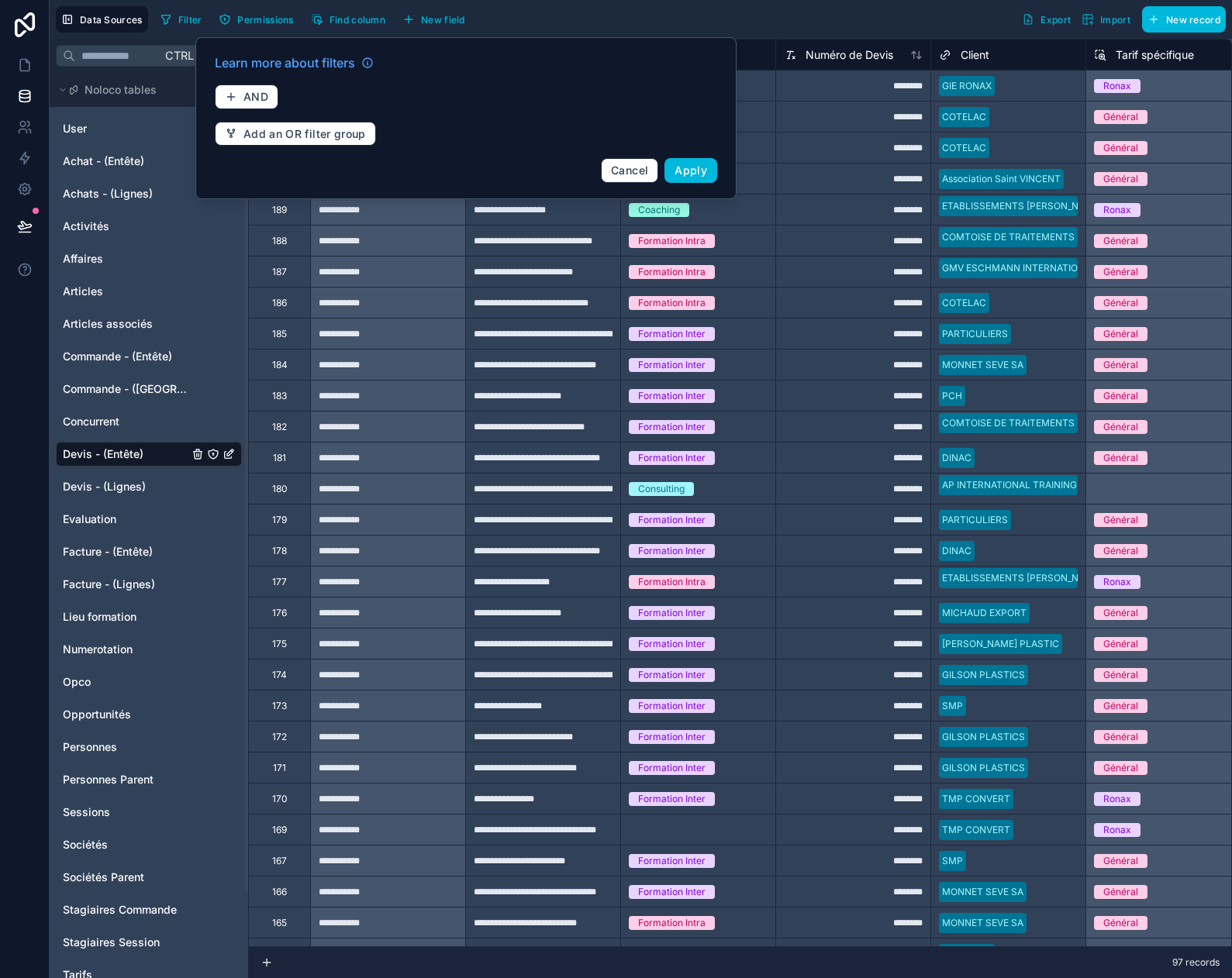
drag, startPoint x: 559, startPoint y: 28, endPoint x: 540, endPoint y: 28, distance: 19.0
click at [560, 25] on div "Filter Permissions Find column New field Export Import New record" at bounding box center [689, 19] width 1072 height 27
click at [361, 17] on span "Find column" at bounding box center [357, 19] width 56 height 11
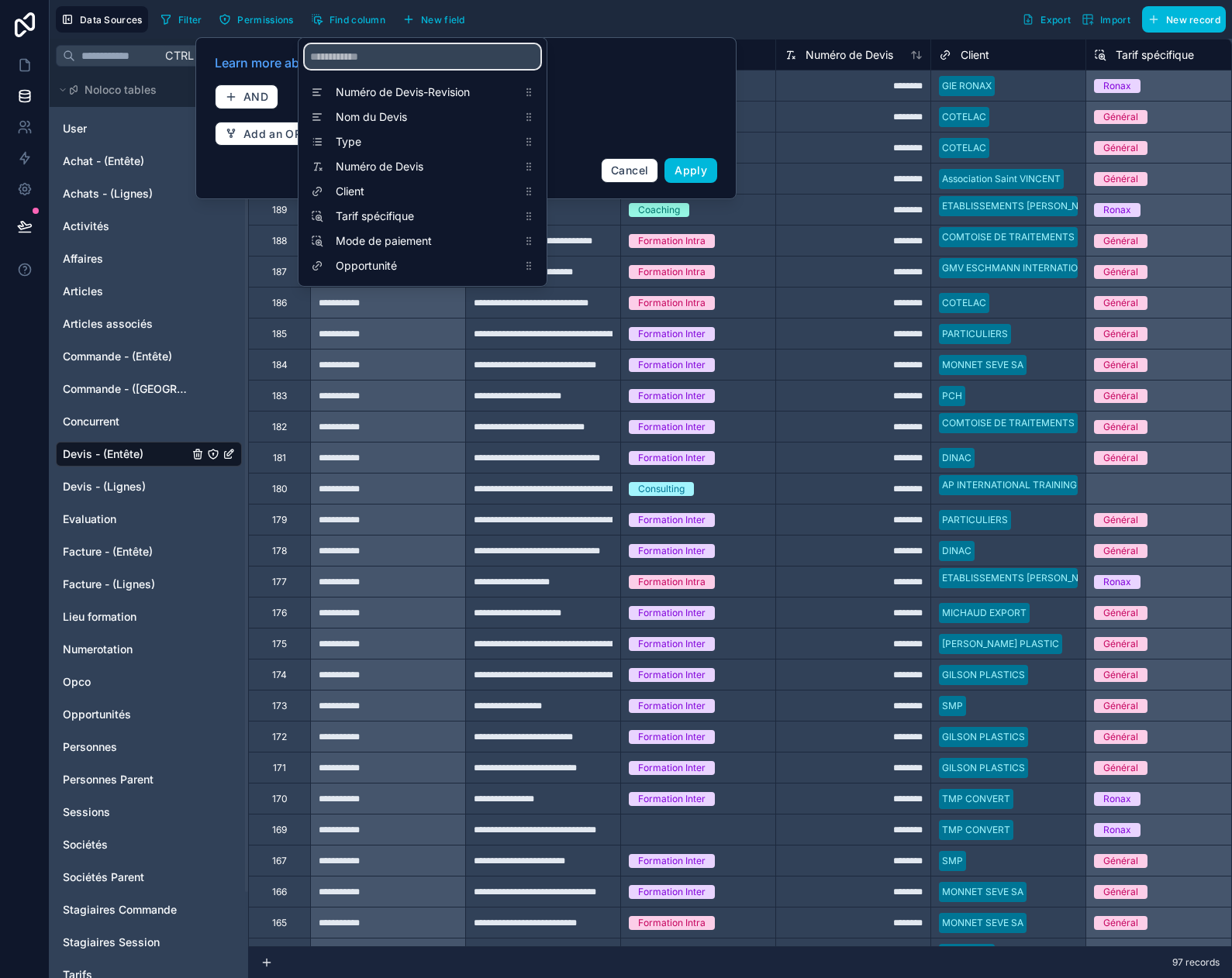
click at [343, 45] on input "scrollable content" at bounding box center [422, 57] width 236 height 25
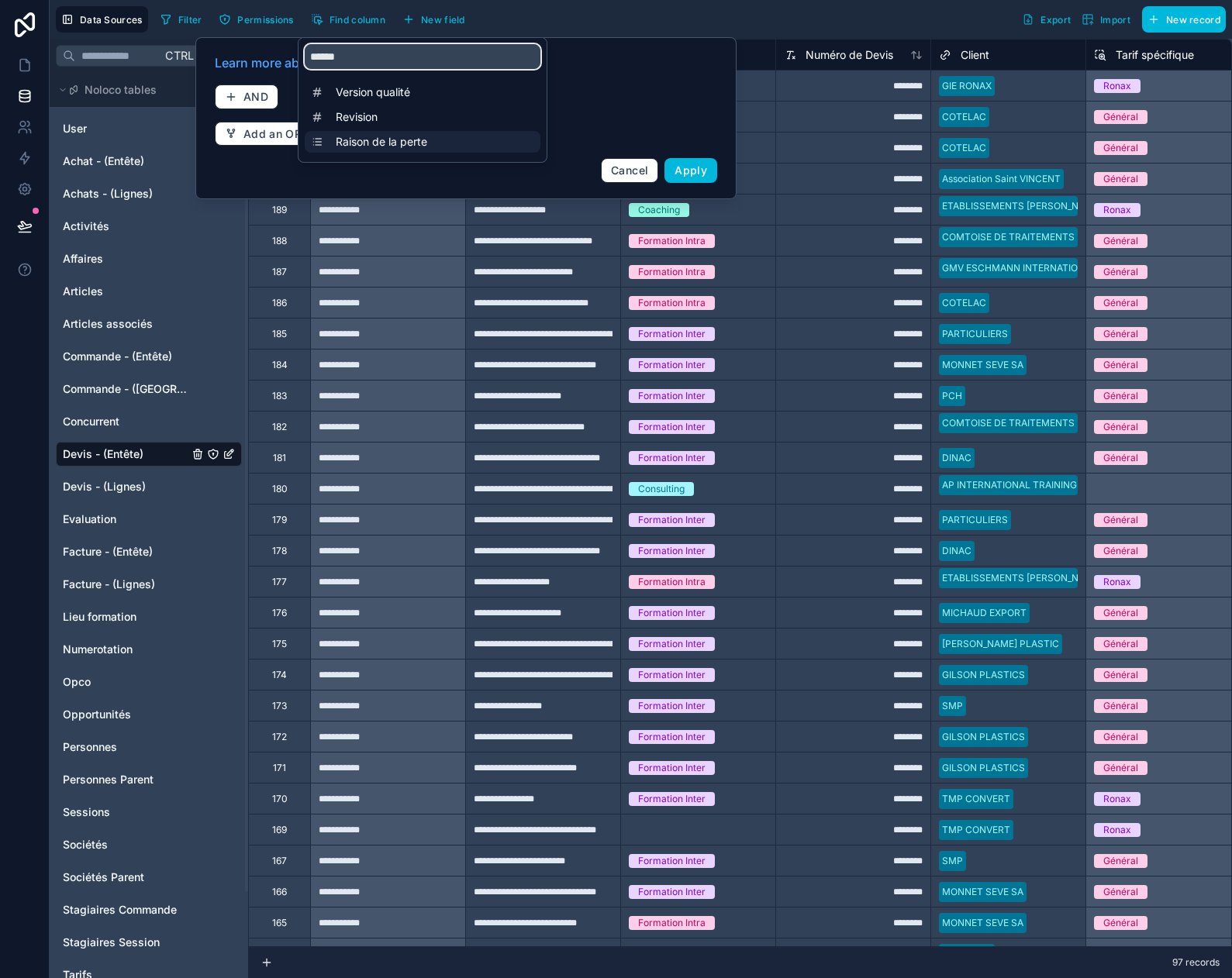
type input "******"
click at [367, 136] on span "Raison de la perte" at bounding box center [426, 142] width 181 height 15
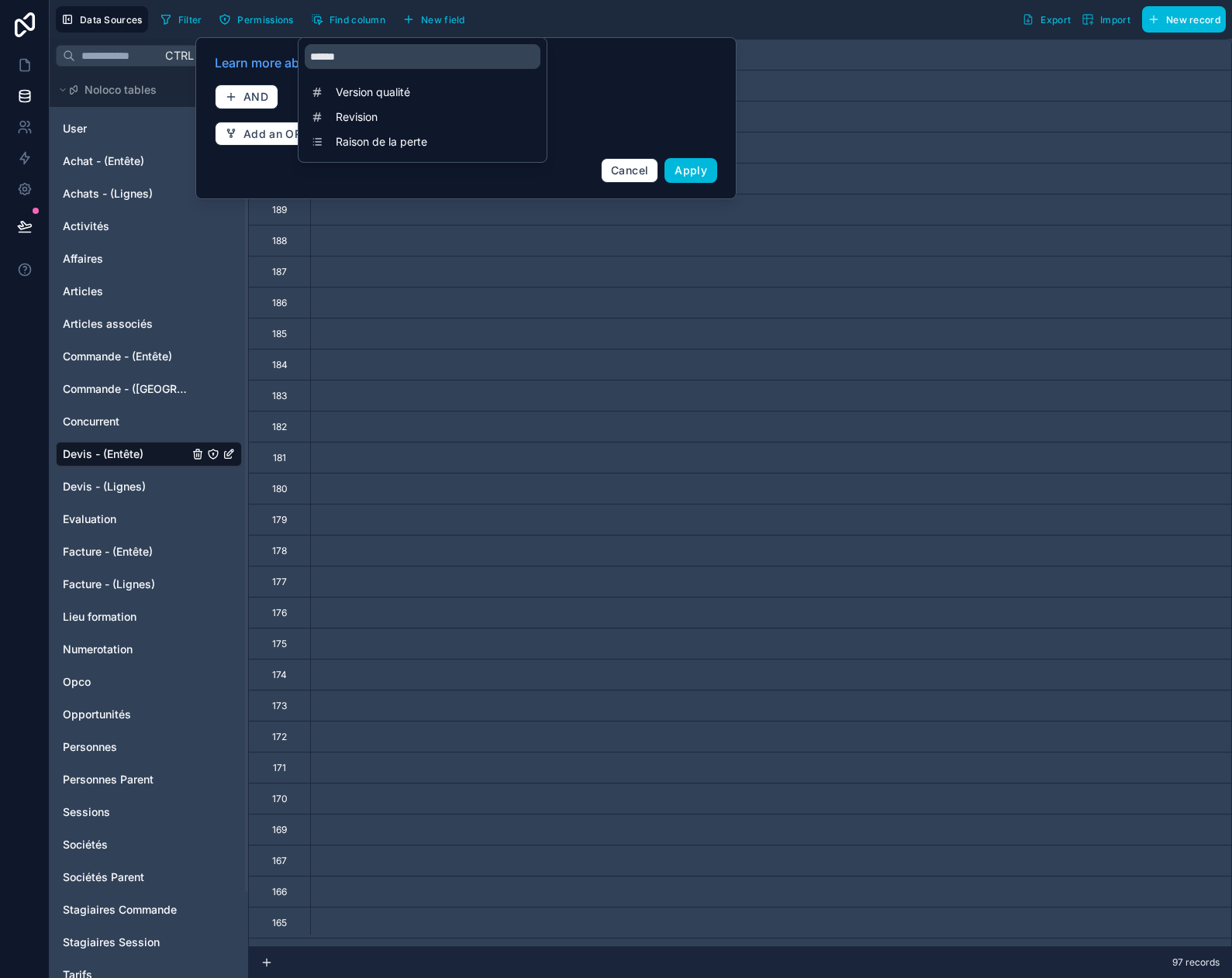
scroll to position [0, 6666]
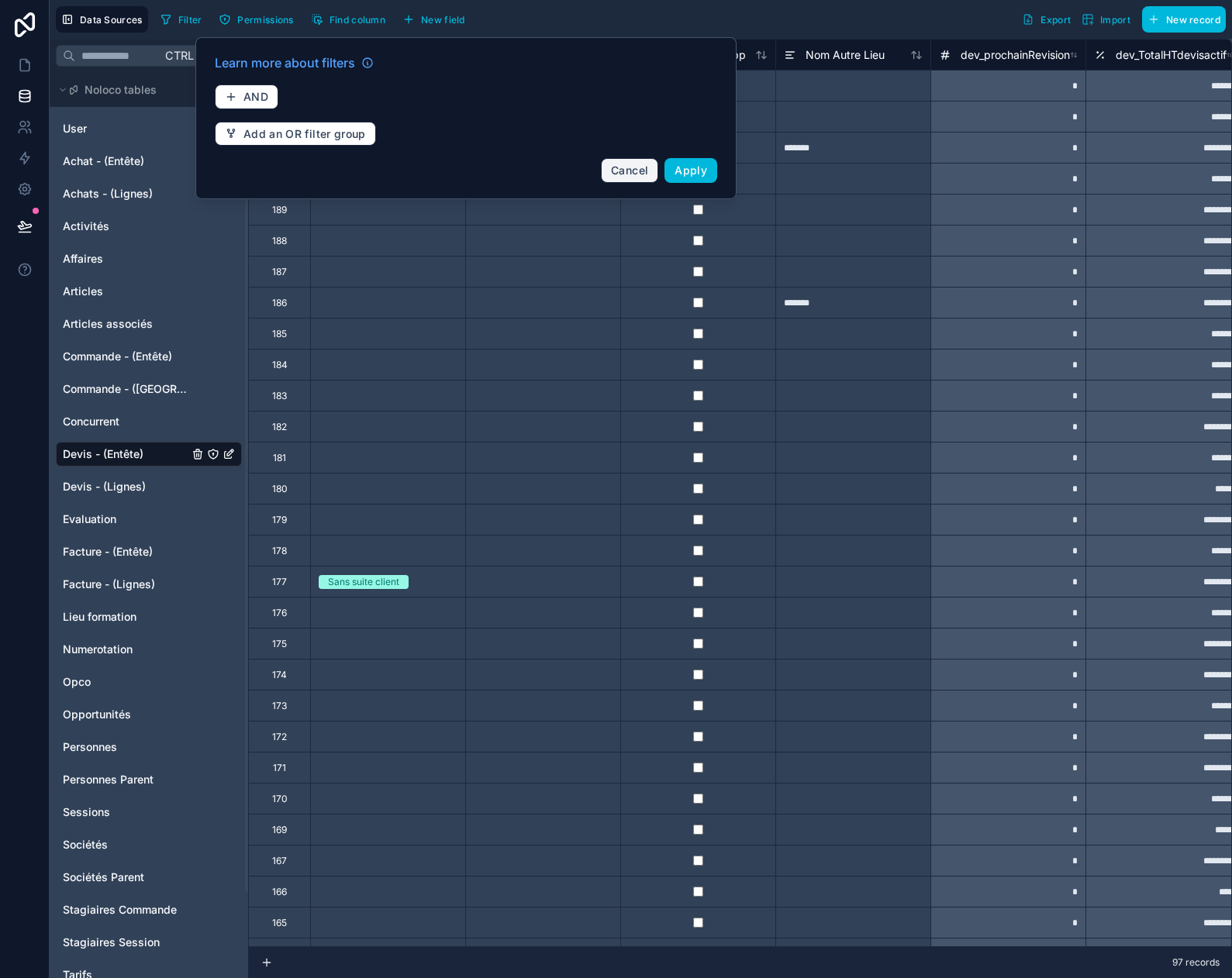
click at [625, 172] on span "Cancel" at bounding box center [629, 170] width 37 height 13
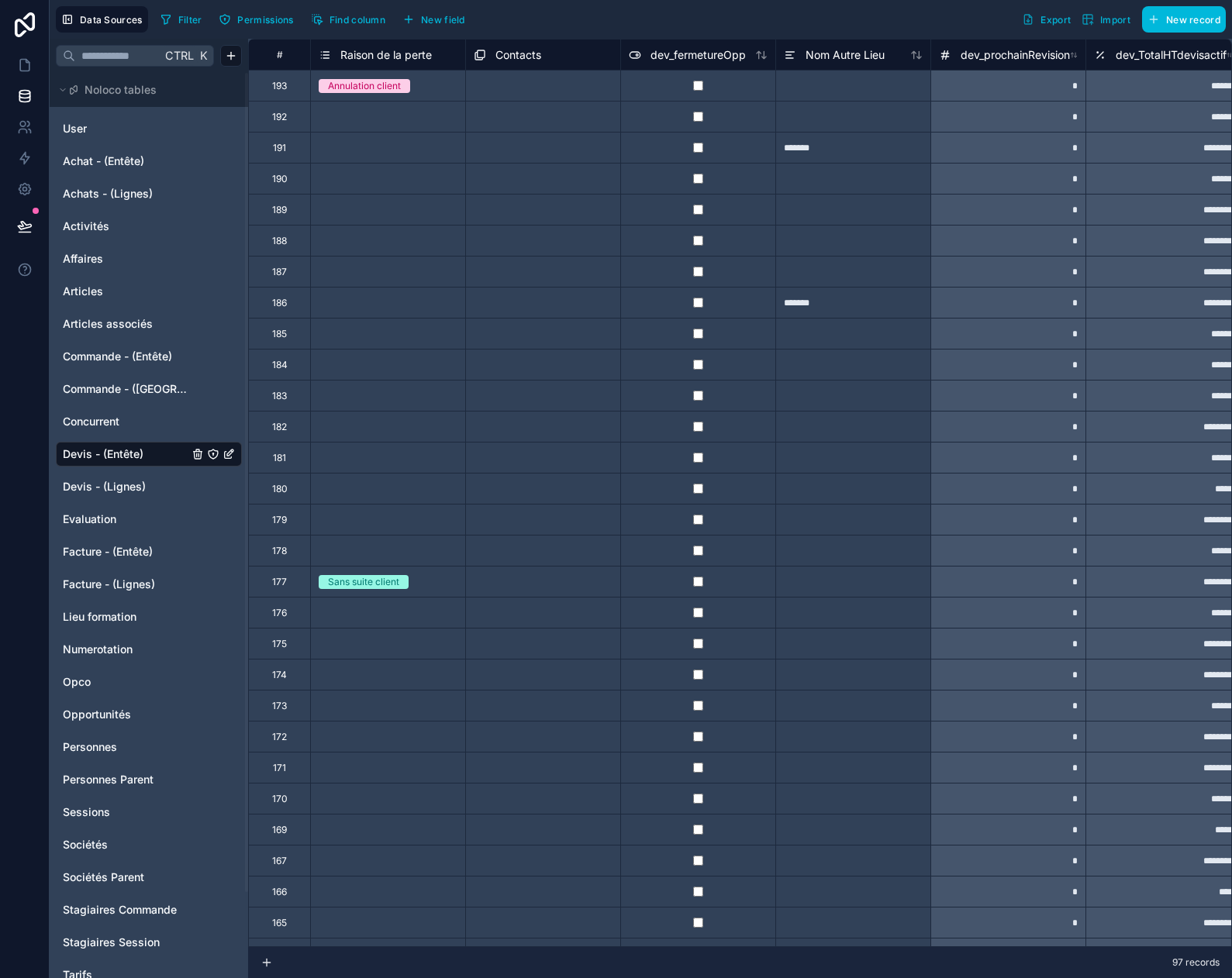
click at [379, 54] on span "Raison de la perte" at bounding box center [386, 54] width 92 height 15
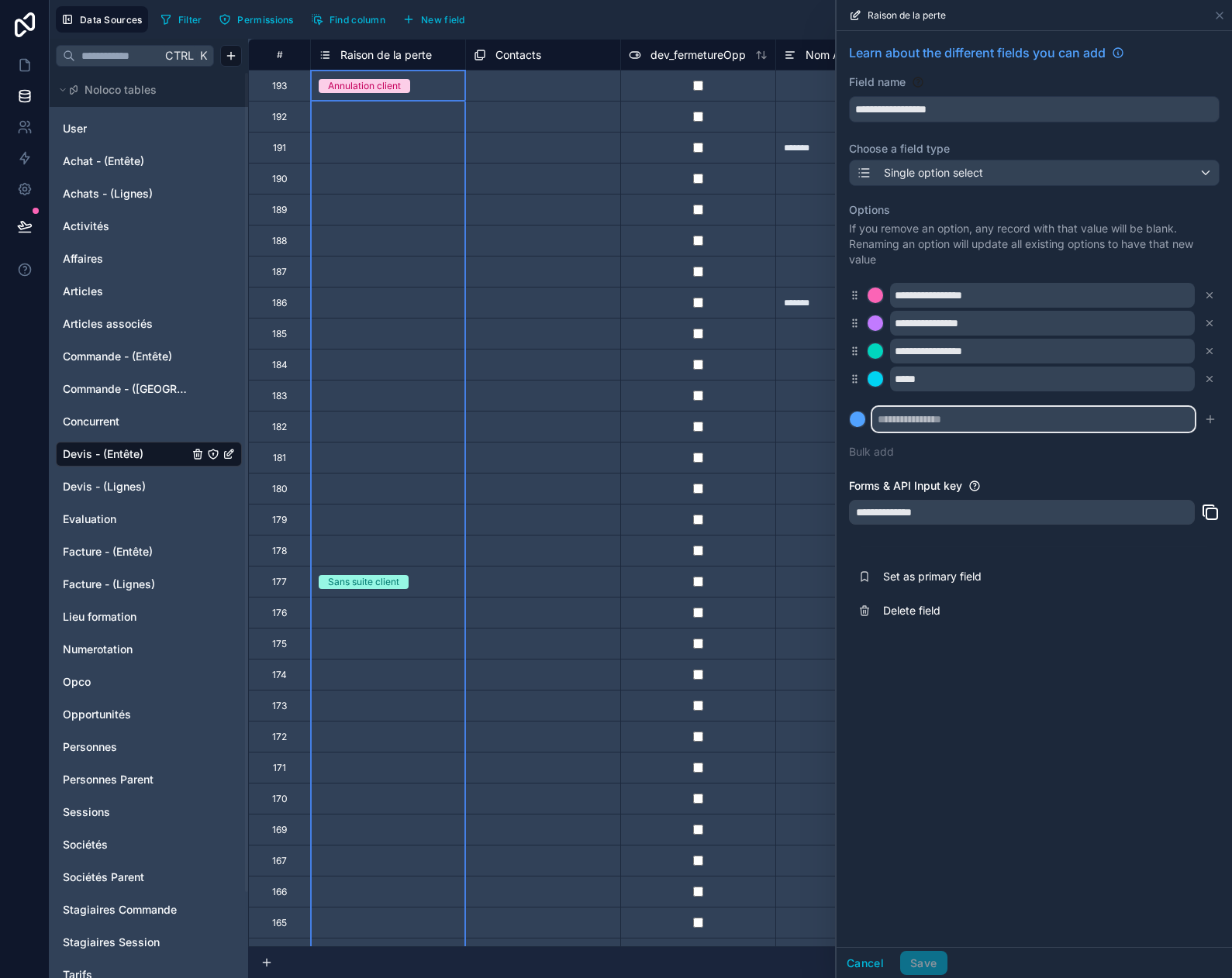
click at [914, 419] on input "text" at bounding box center [1034, 419] width 322 height 25
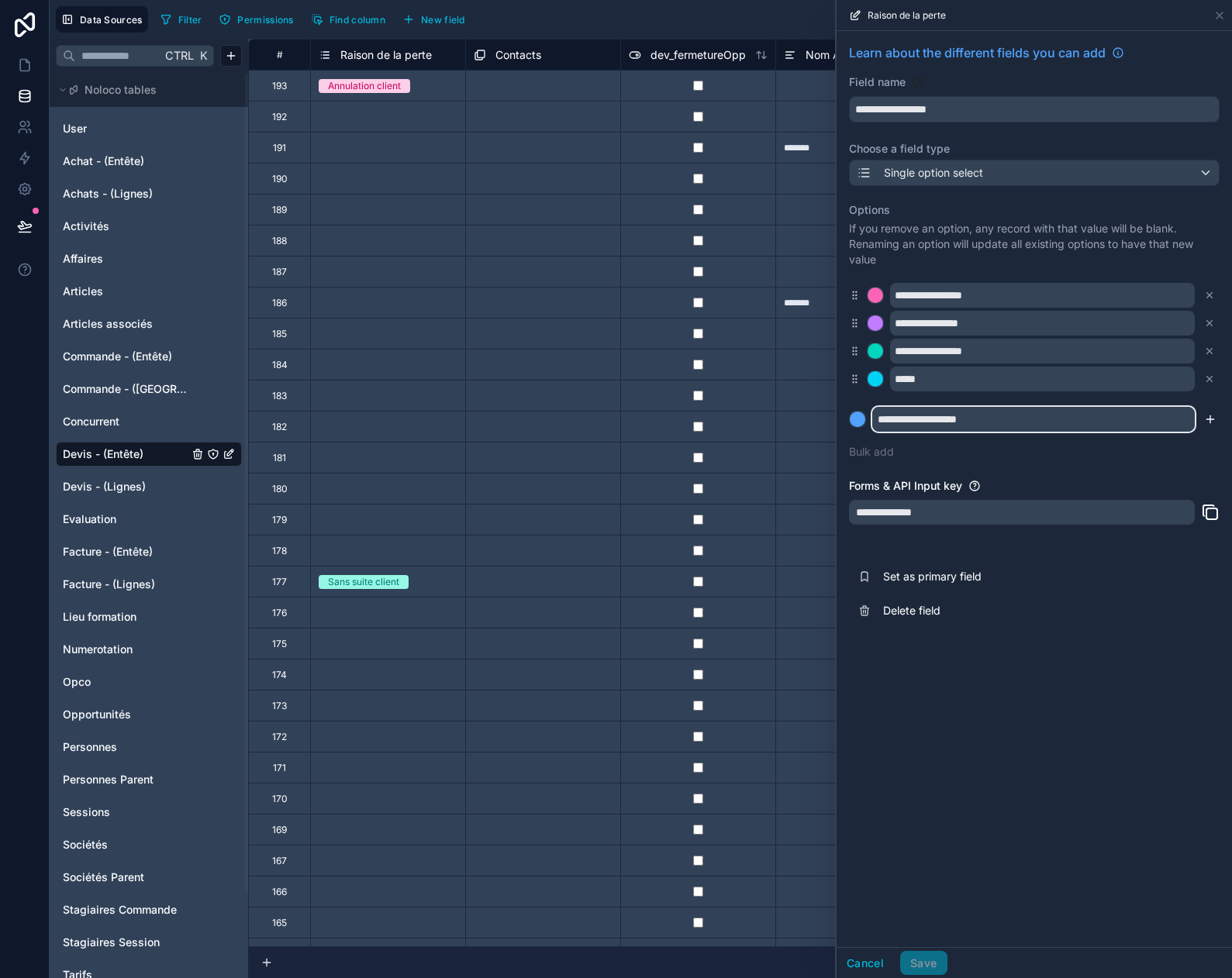
type input "**********"
click at [1212, 414] on icon "submit" at bounding box center [1209, 419] width 12 height 12
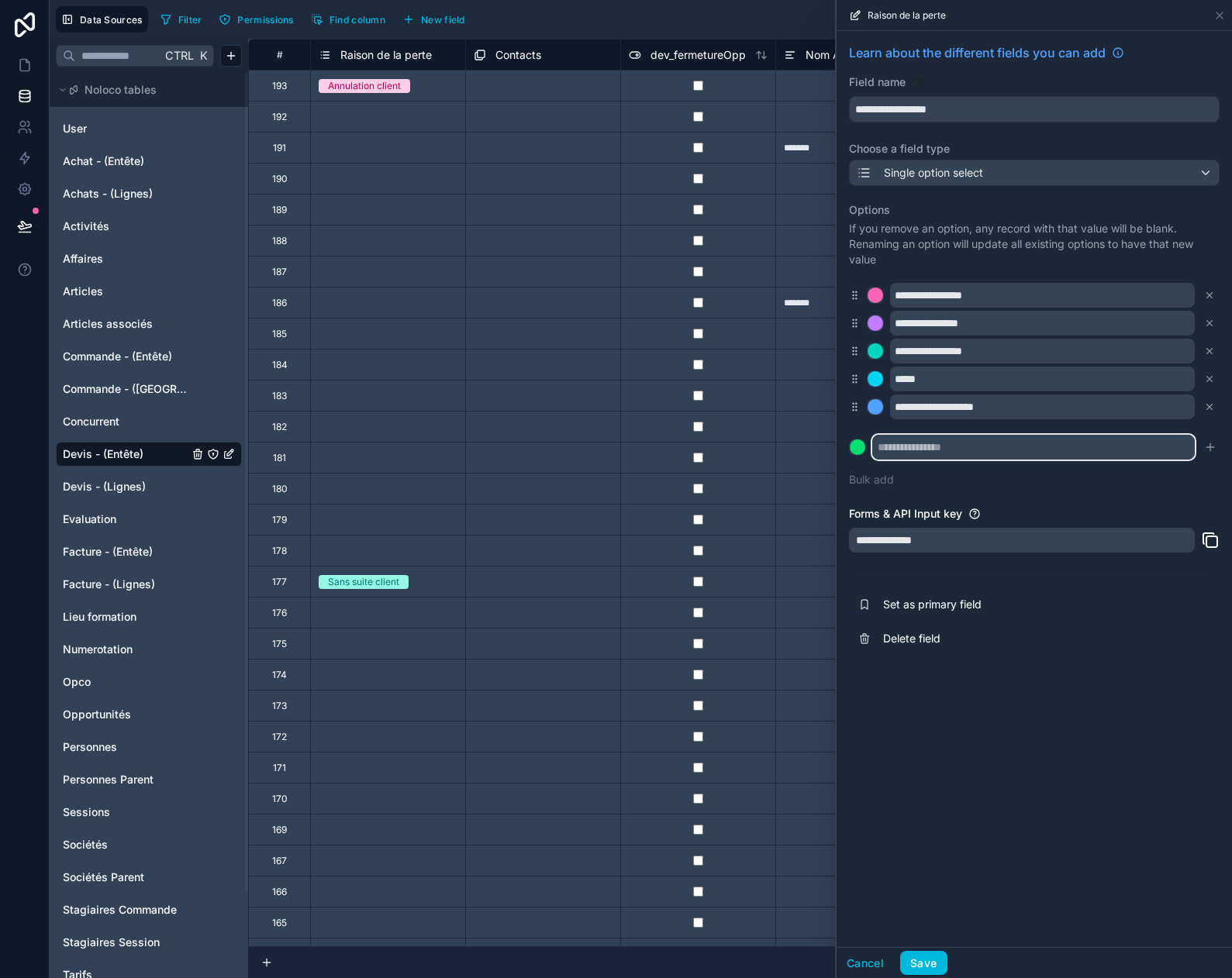
click at [1019, 453] on input "text" at bounding box center [1034, 447] width 322 height 25
type input "**********"
click at [1213, 445] on icon "submit" at bounding box center [1209, 447] width 12 height 12
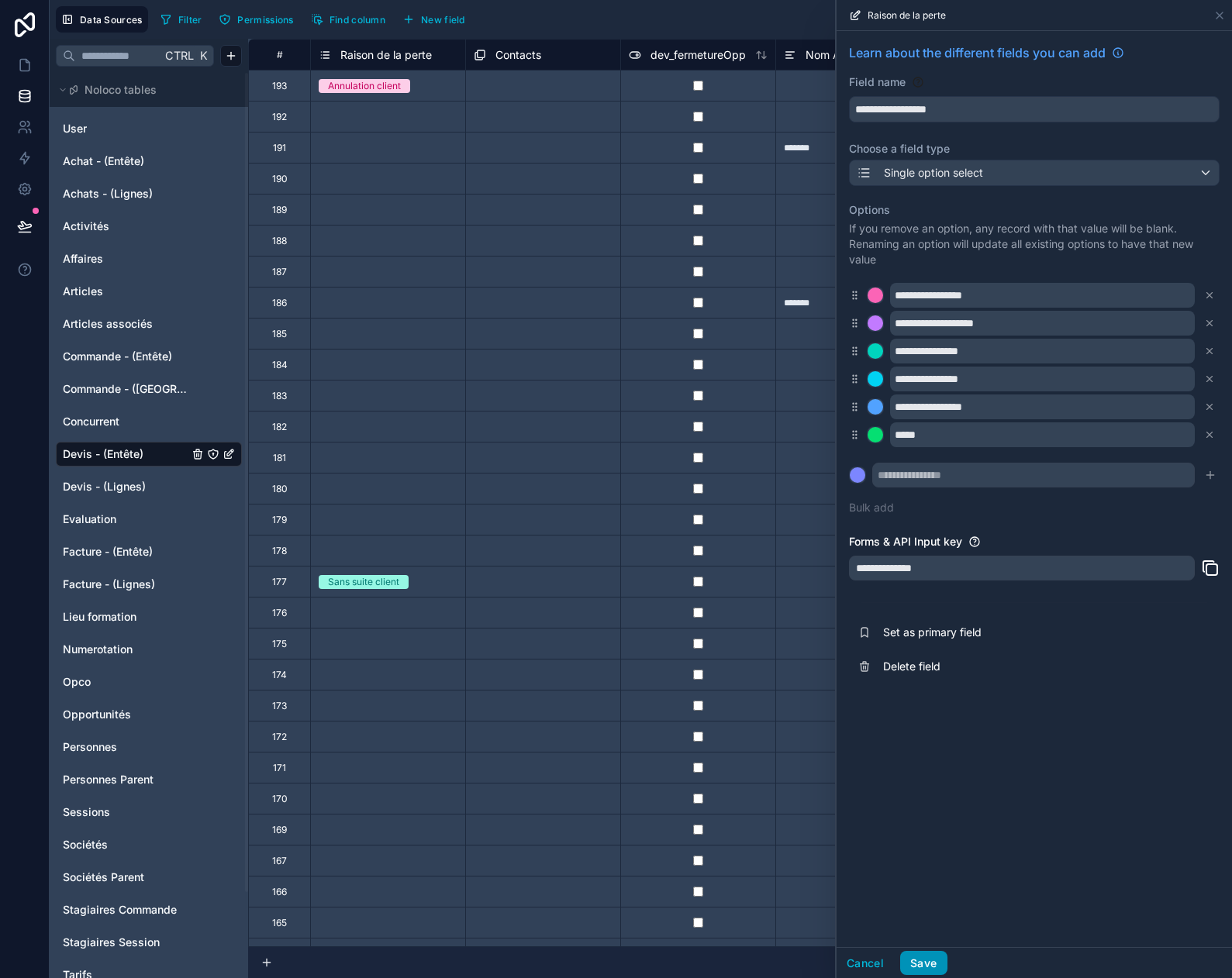
click at [922, 966] on button "Save" at bounding box center [923, 963] width 46 height 25
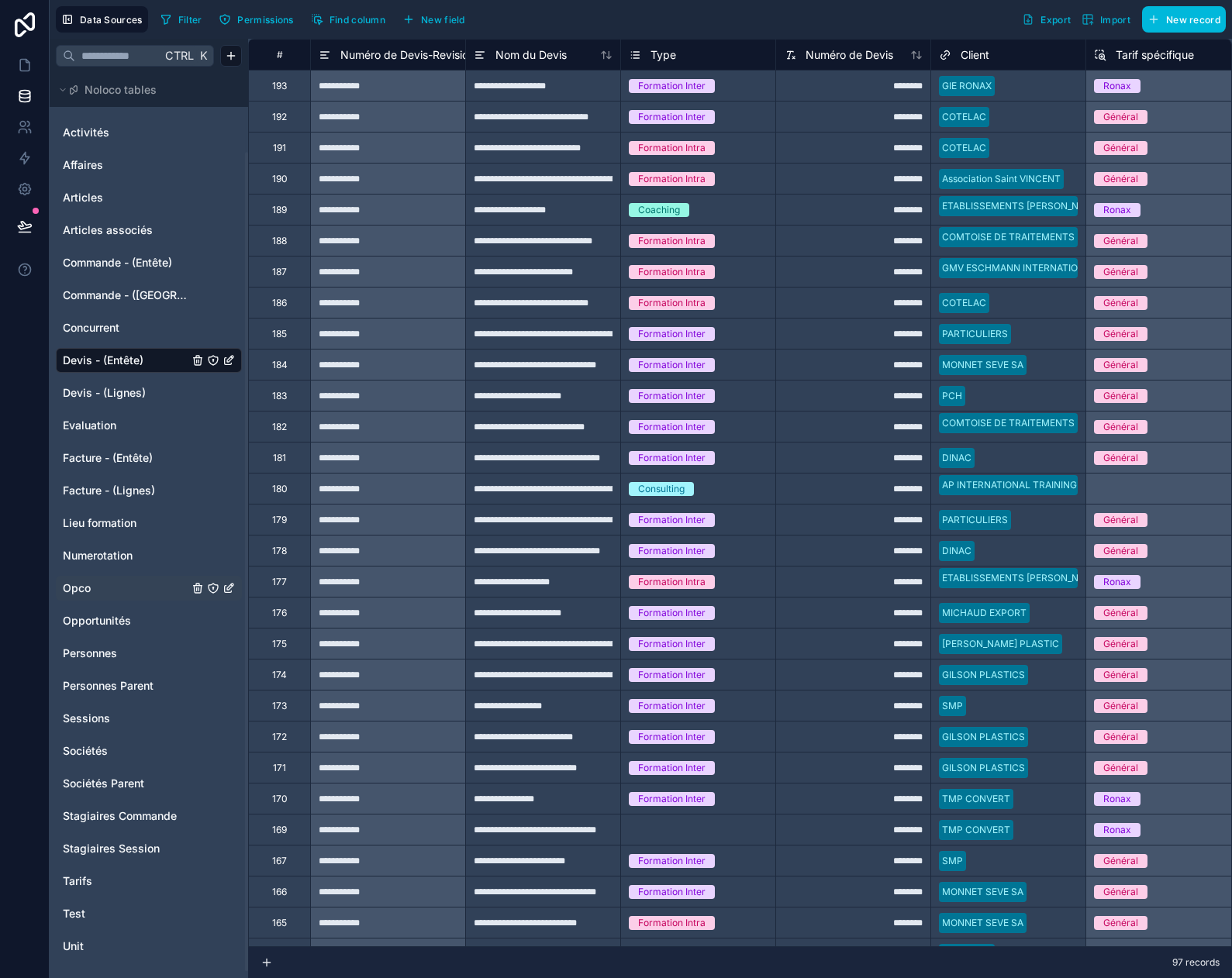
scroll to position [96, 0]
click at [105, 616] on span "Opportunités" at bounding box center [97, 619] width 68 height 15
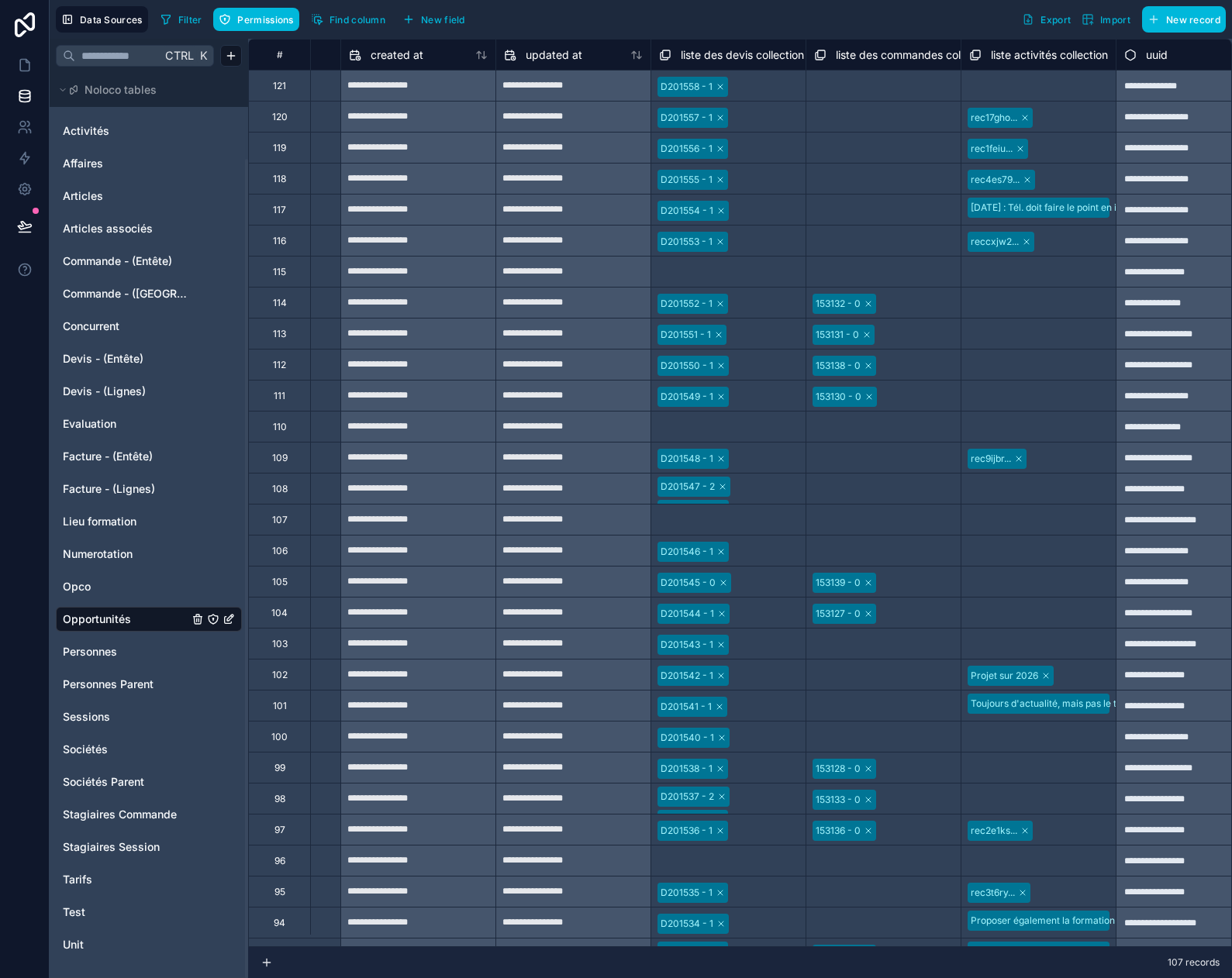
scroll to position [0, 2656]
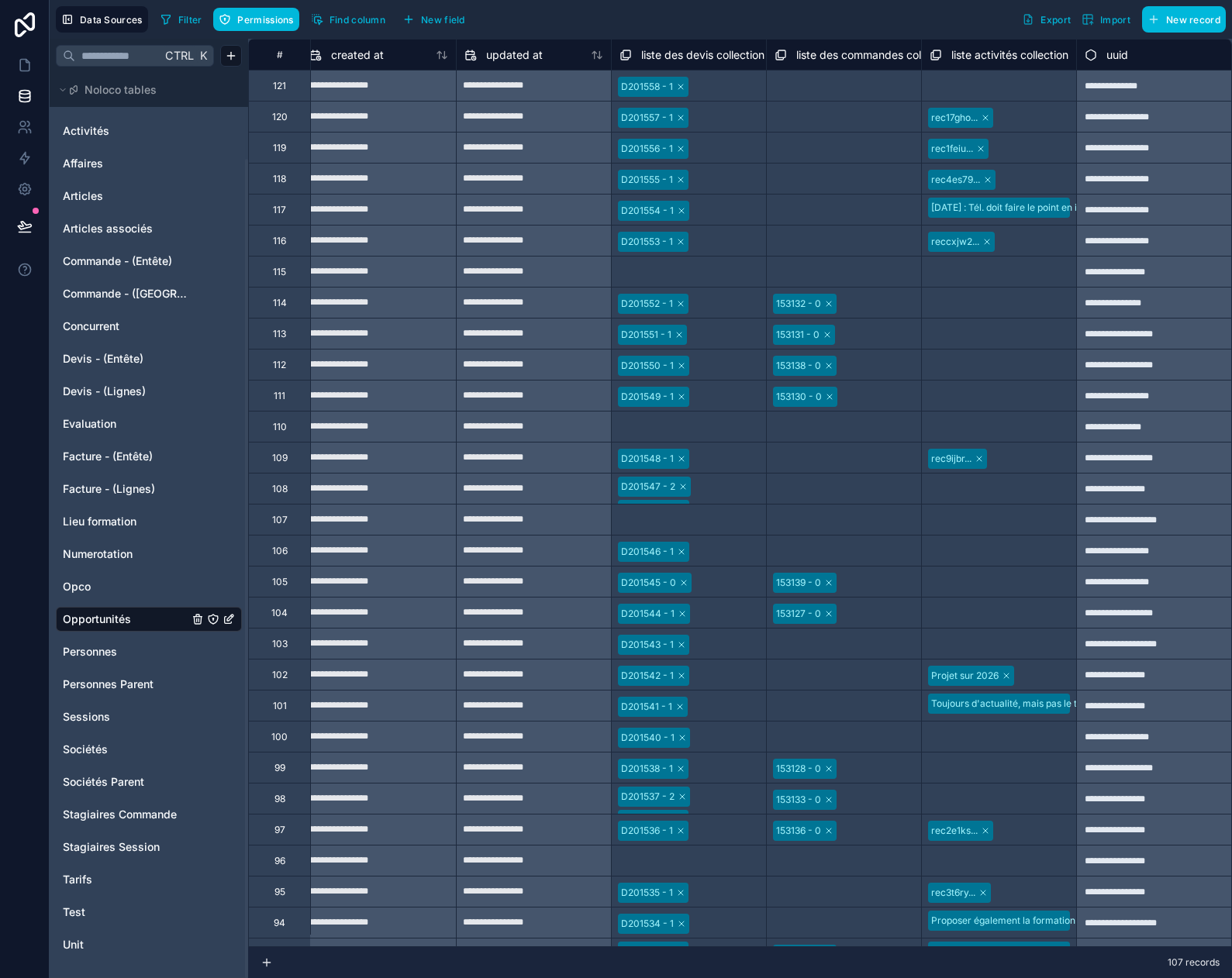
click at [348, 20] on span "Find column" at bounding box center [357, 19] width 56 height 11
click at [109, 347] on div "Devis - (Entête)" at bounding box center [149, 359] width 186 height 25
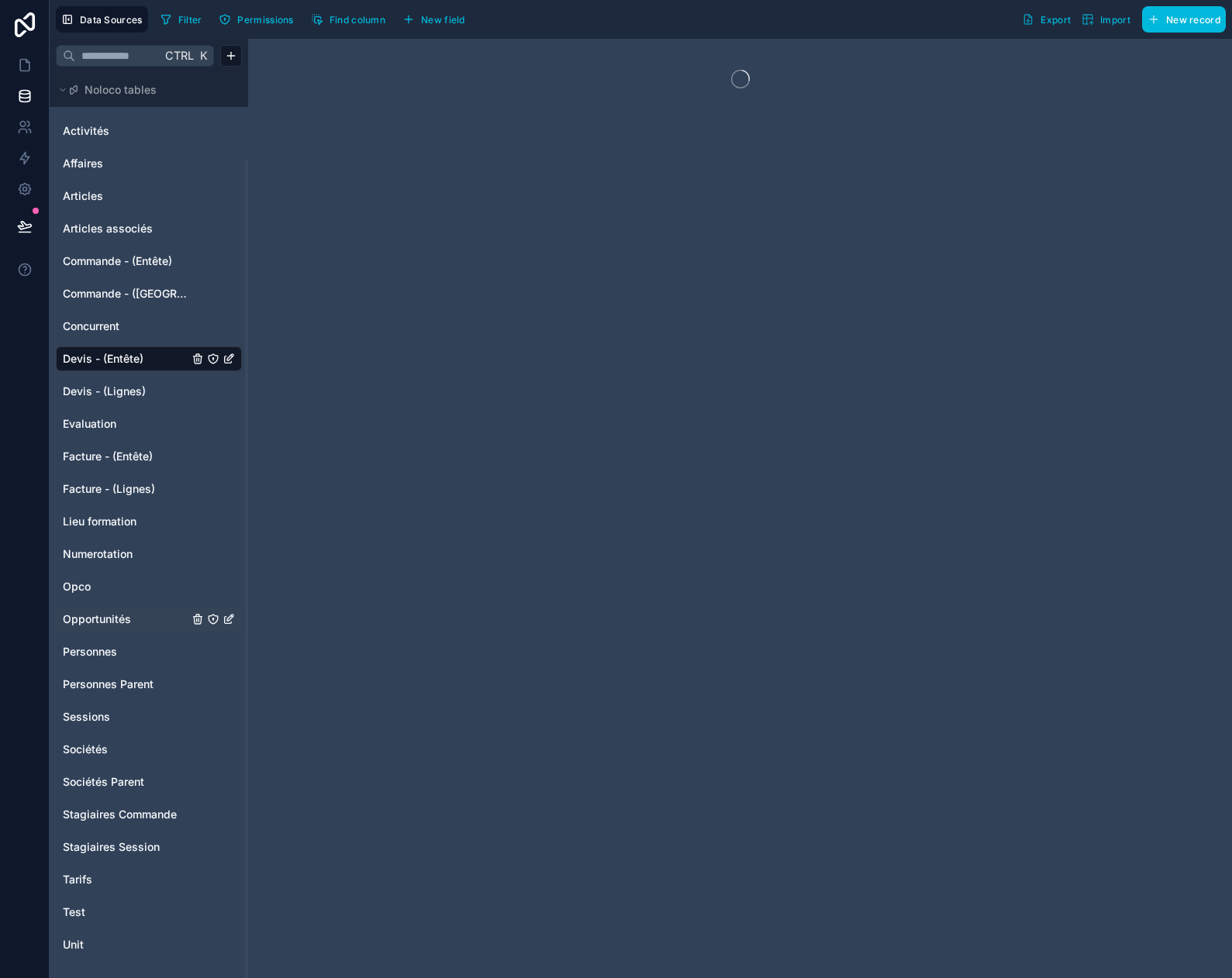
click at [370, 20] on span "Find column" at bounding box center [357, 19] width 56 height 11
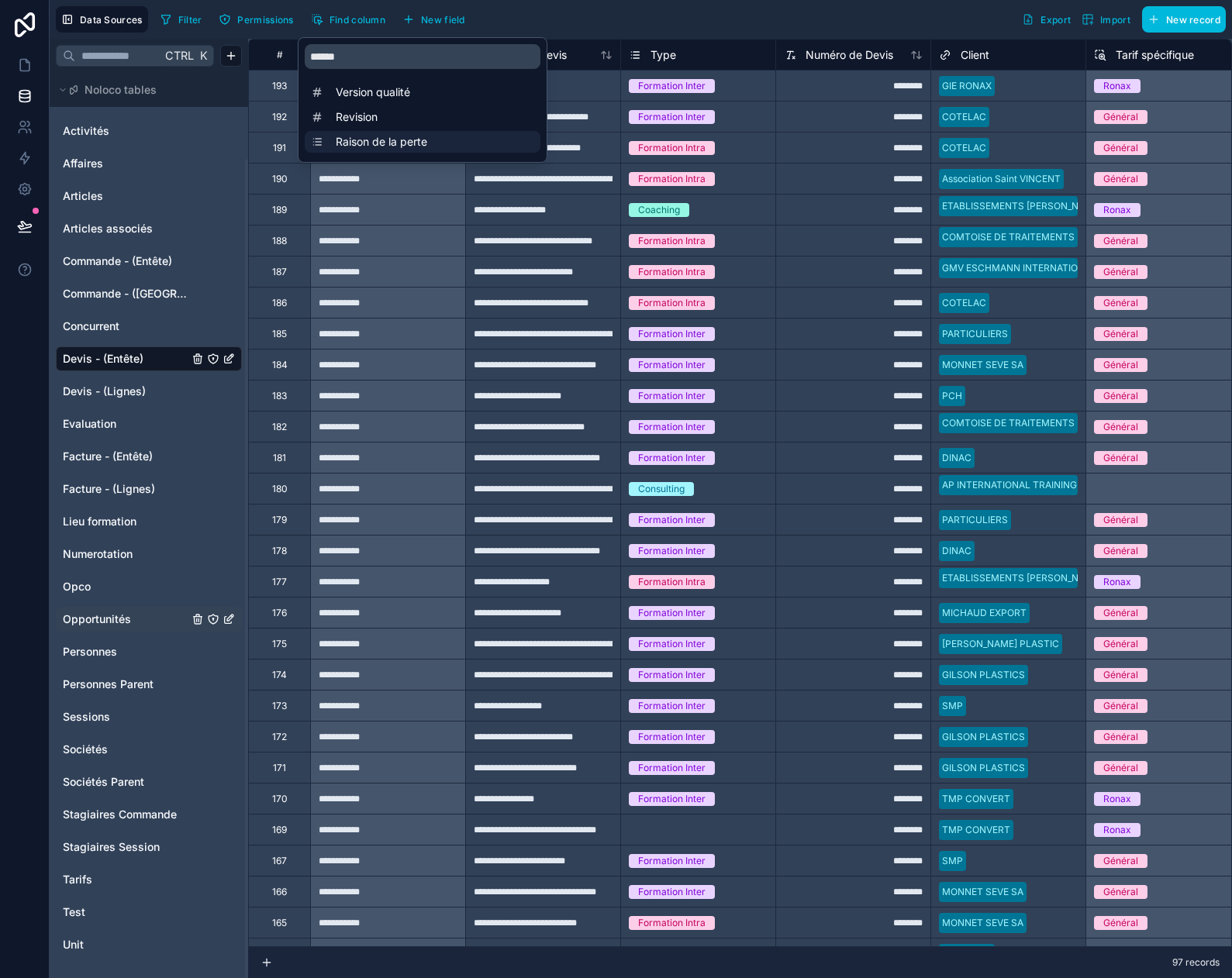
click at [371, 142] on span "Raison de la perte" at bounding box center [426, 142] width 181 height 15
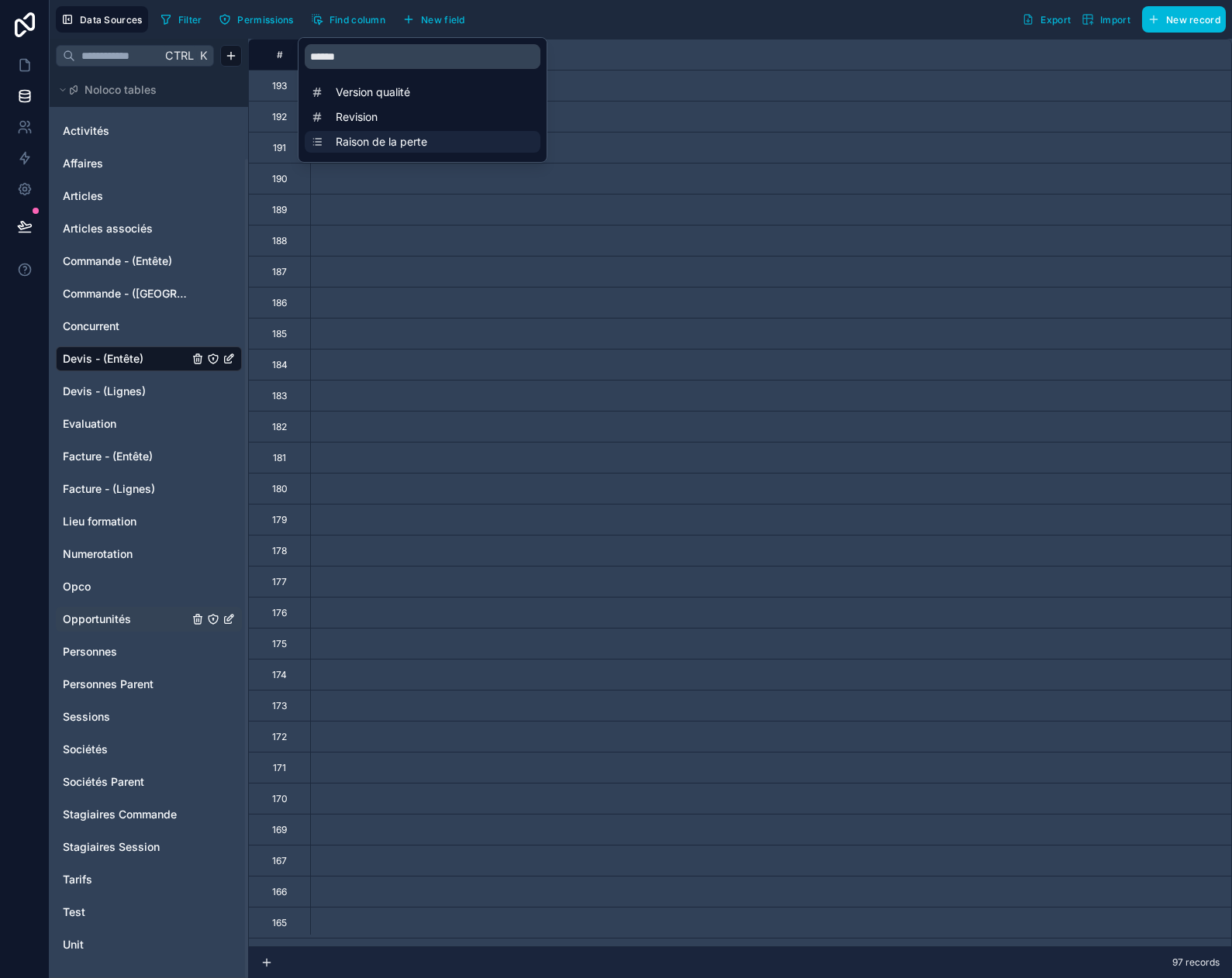
scroll to position [0, 6666]
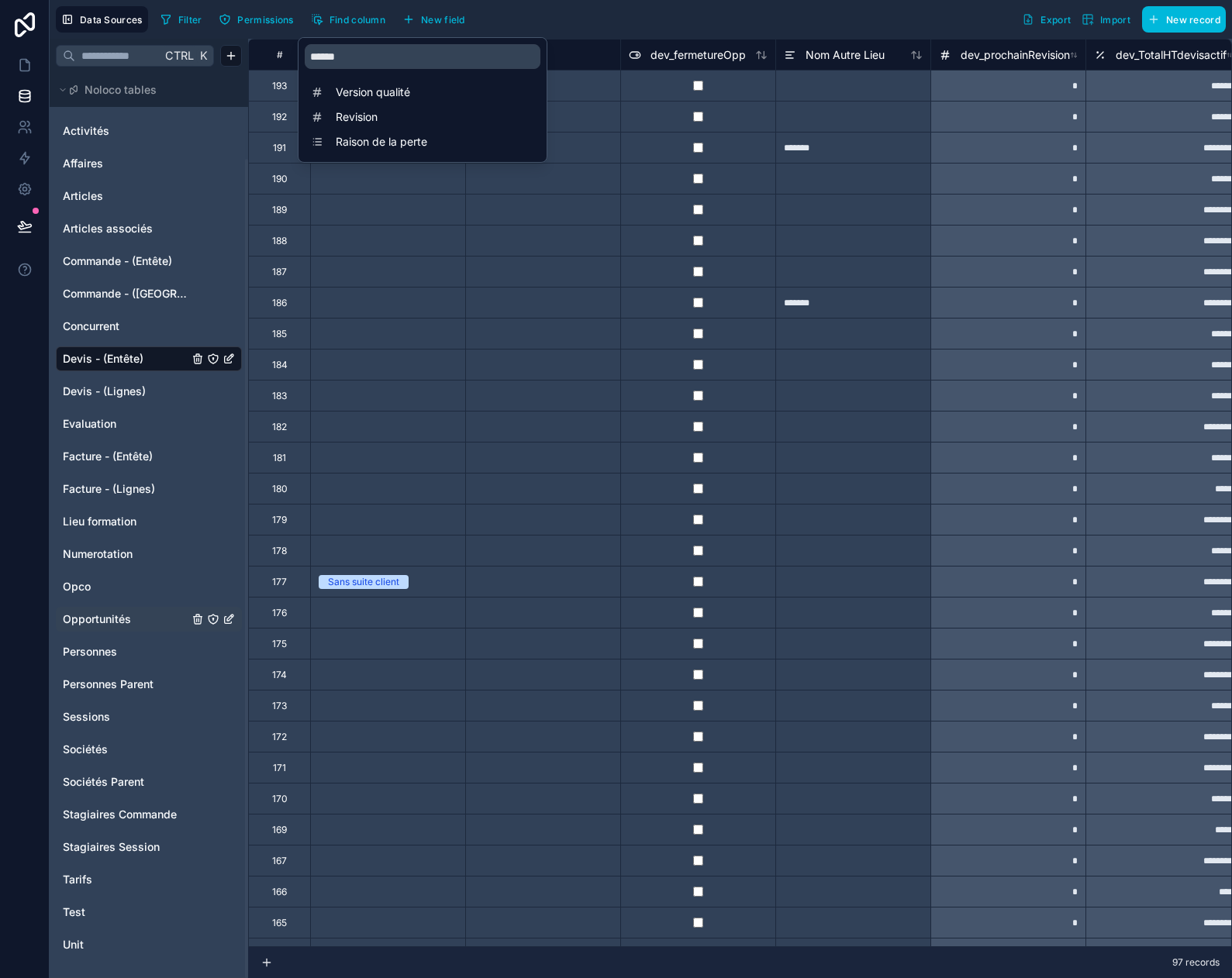
click at [552, 27] on div "Filter Permissions Find column New field Export Import New record" at bounding box center [689, 19] width 1072 height 27
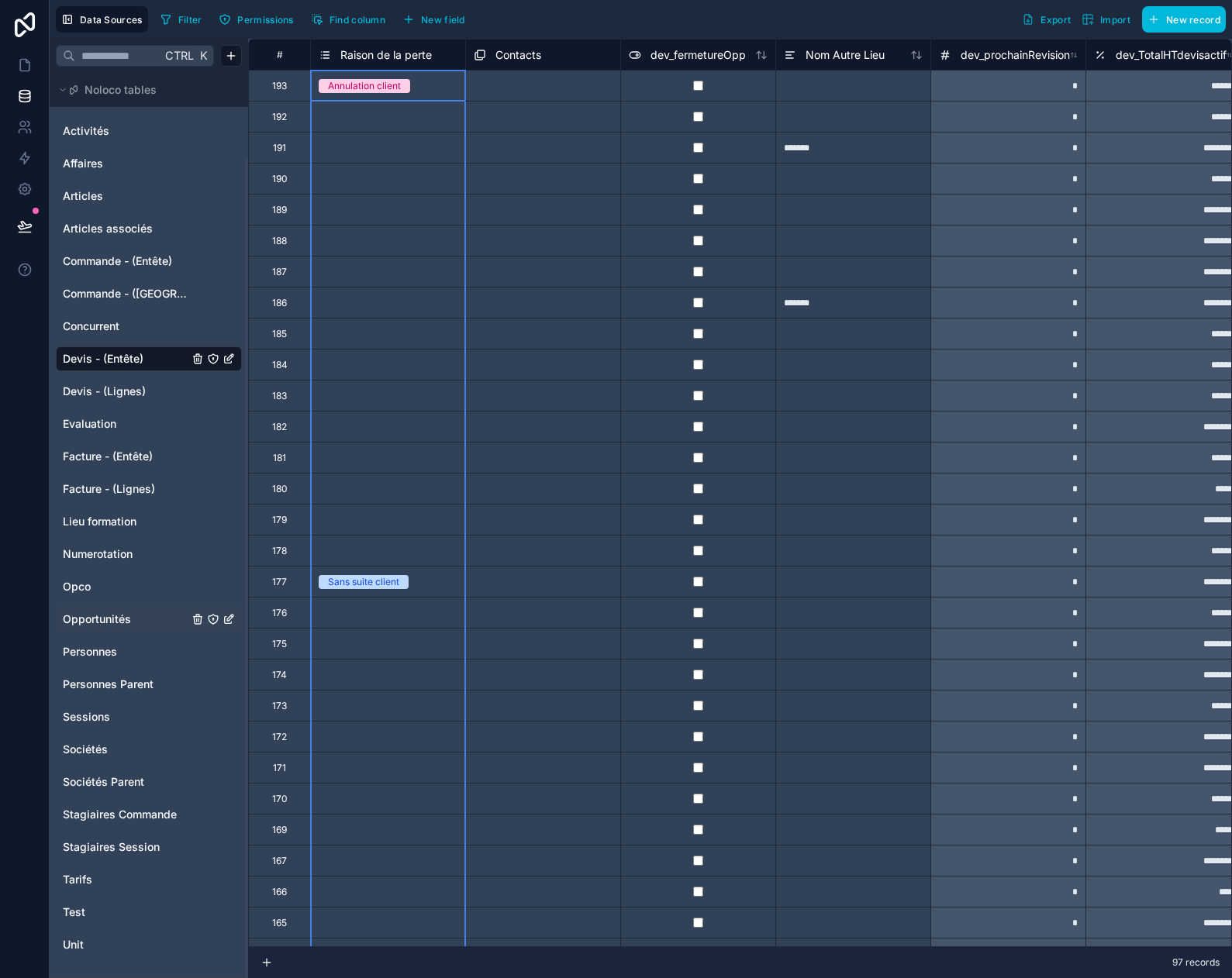
click at [399, 54] on span "Raison de la perte" at bounding box center [386, 54] width 92 height 15
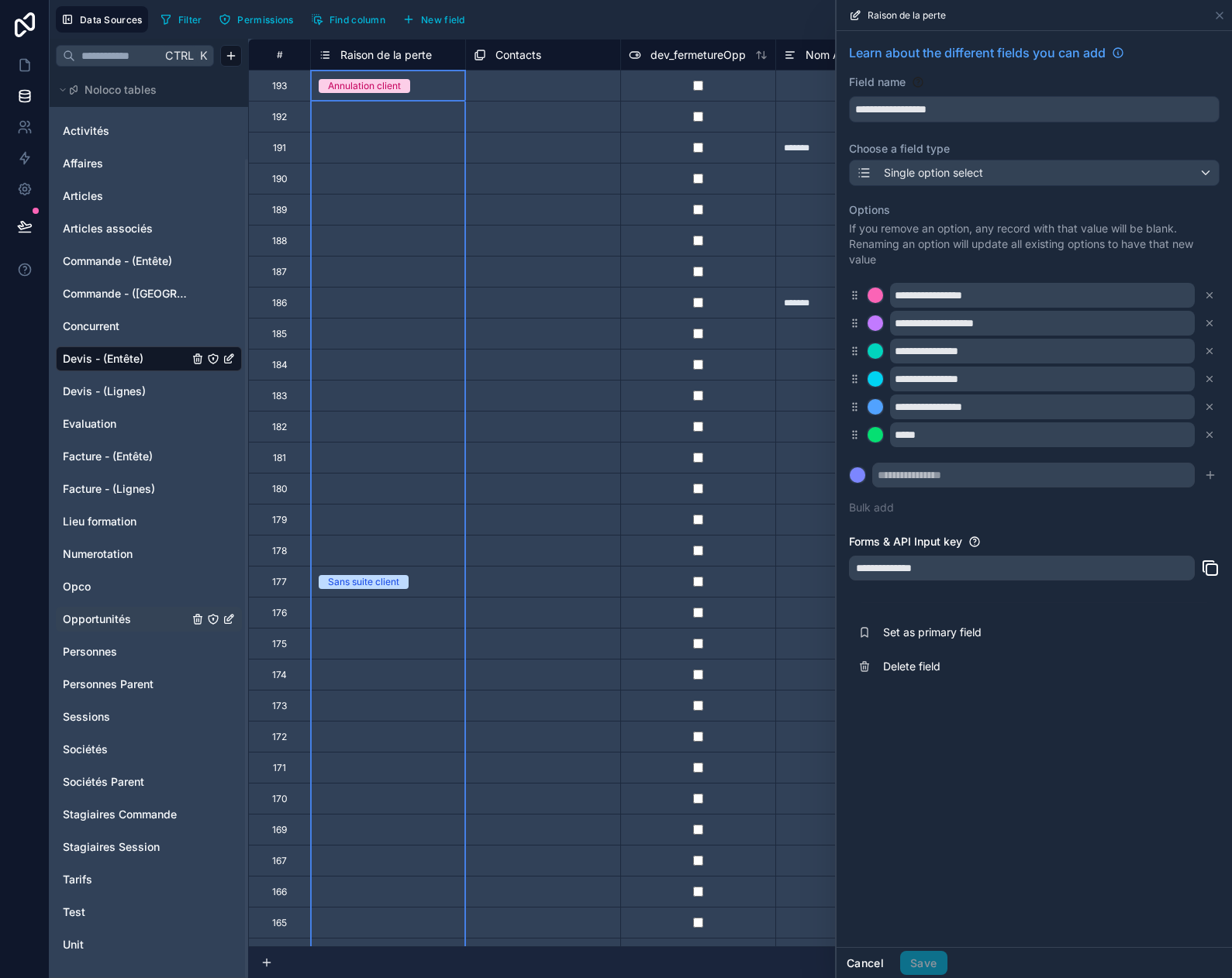
drag, startPoint x: 855, startPoint y: 962, endPoint x: 506, endPoint y: 561, distance: 531.6
click at [855, 962] on button "Cancel" at bounding box center [865, 963] width 58 height 25
